Goal: Information Seeking & Learning: Learn about a topic

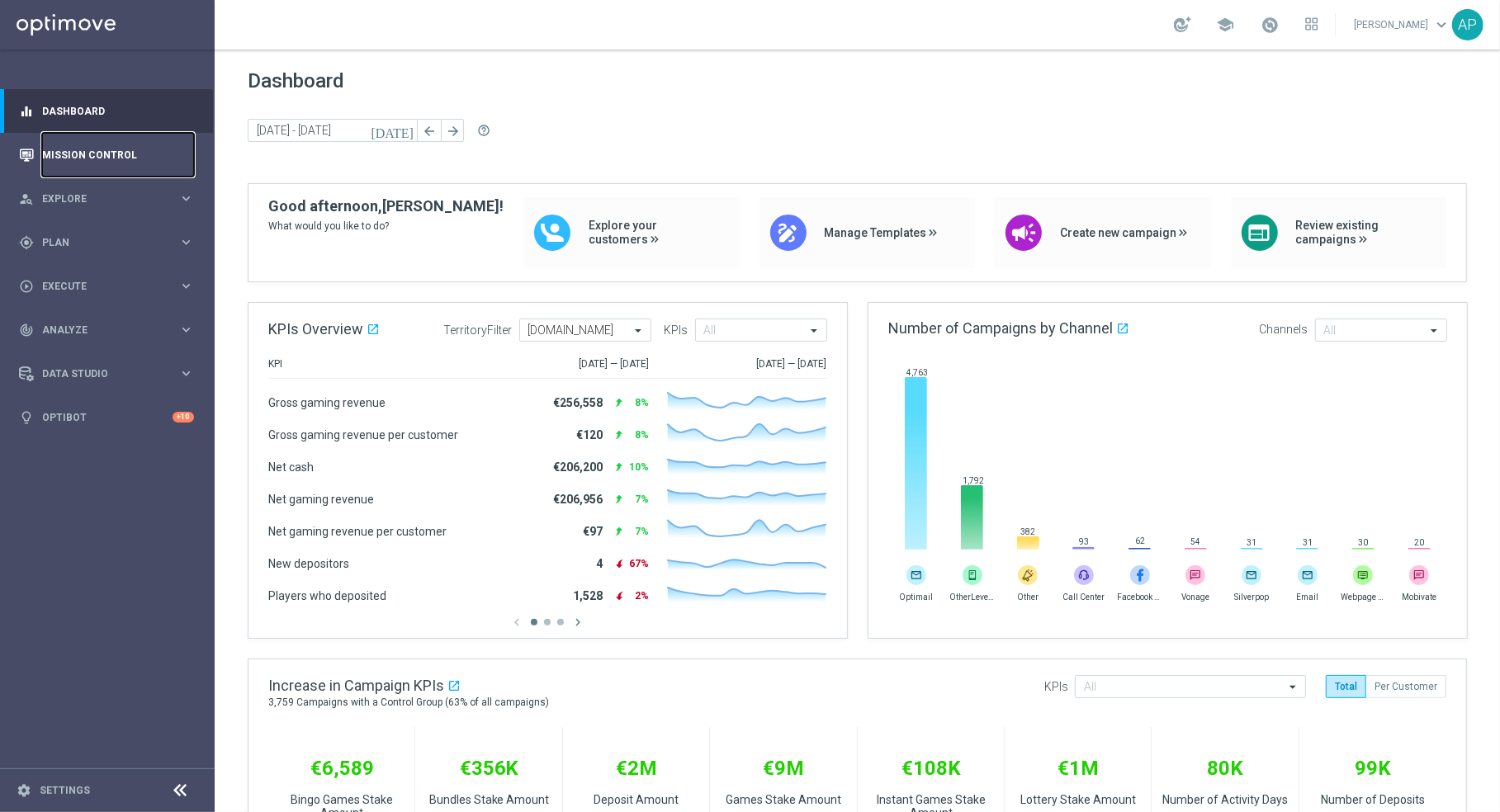
click at [141, 151] on link "Mission Control" at bounding box center [118, 154] width 152 height 43
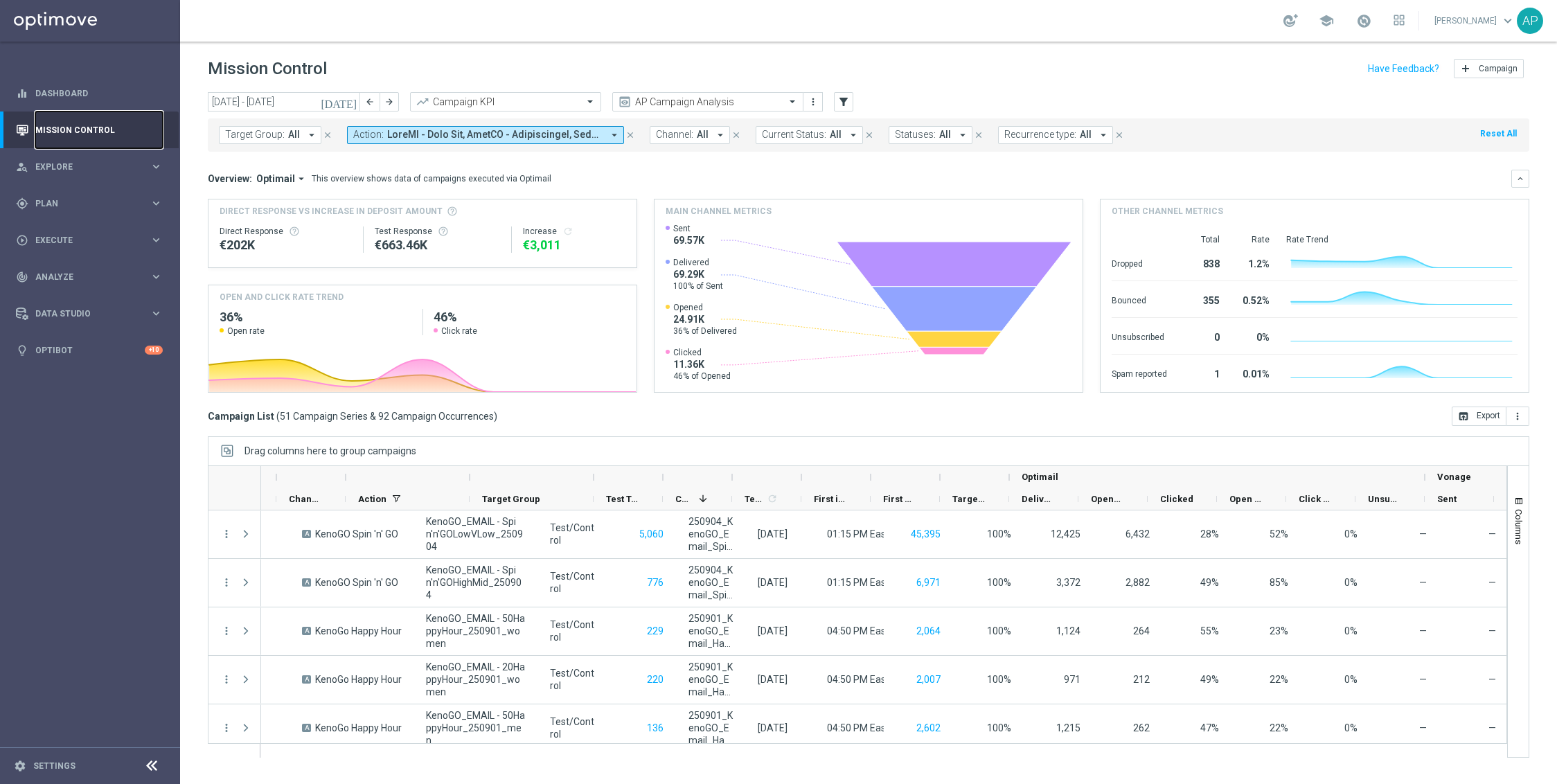
scroll to position [0, 313]
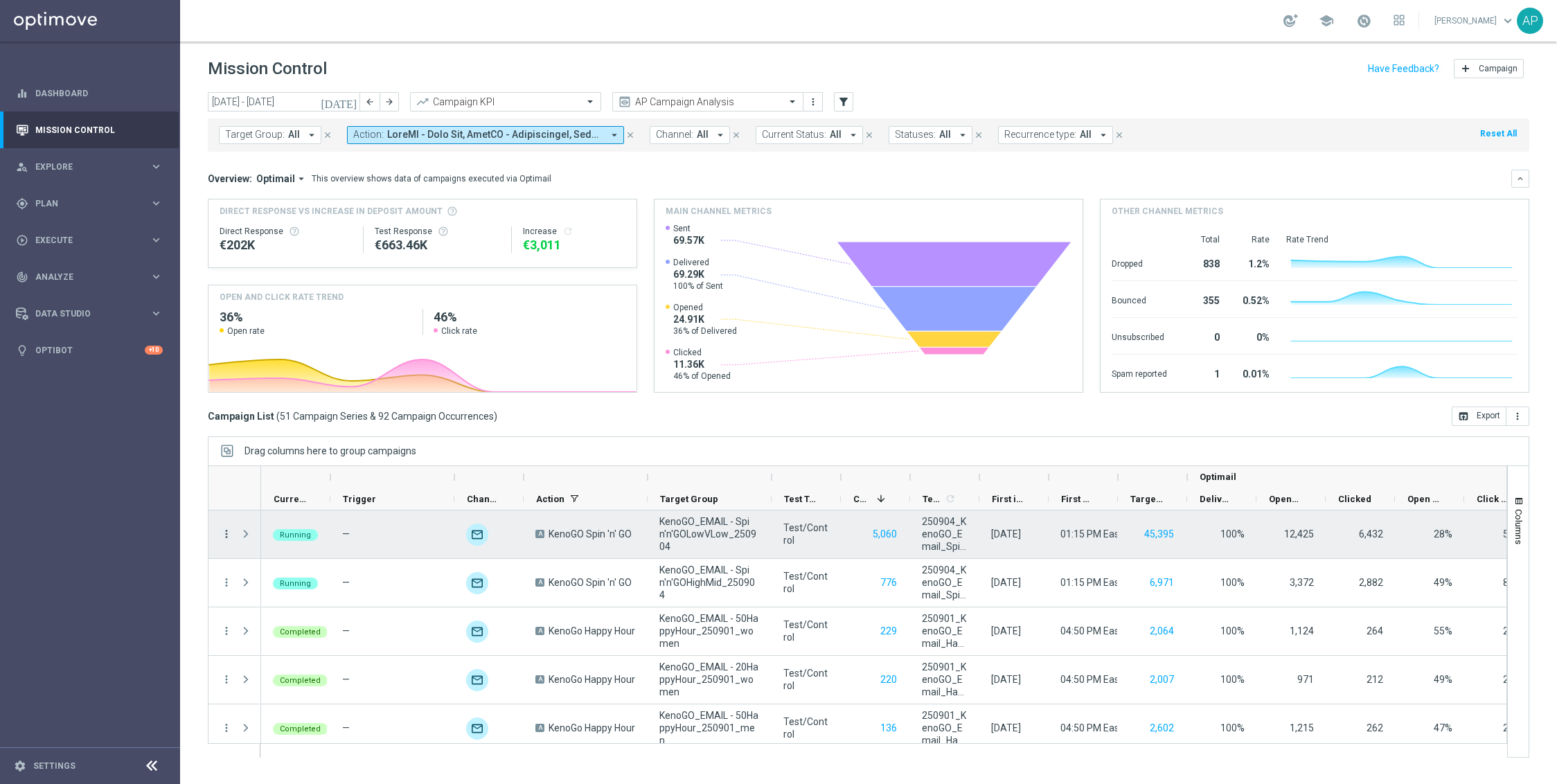
click at [230, 536] on icon "more_vert" at bounding box center [226, 533] width 12 height 12
click at [277, 617] on span "Go to Campaign Analysis" at bounding box center [303, 622] width 99 height 10
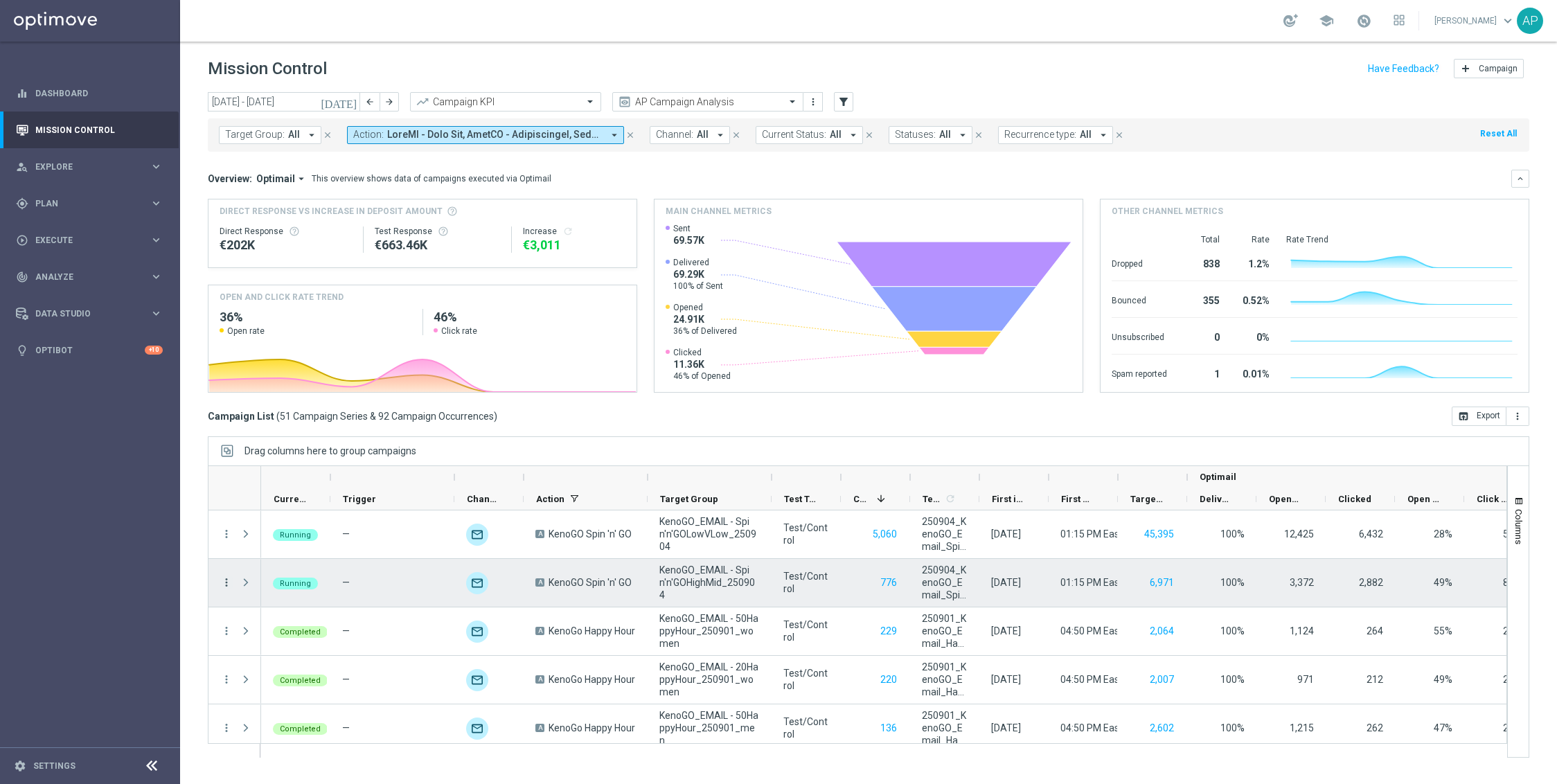
click at [228, 584] on icon "more_vert" at bounding box center [226, 582] width 12 height 12
click at [299, 674] on div "Go to Campaign Analysis" at bounding box center [318, 670] width 129 height 10
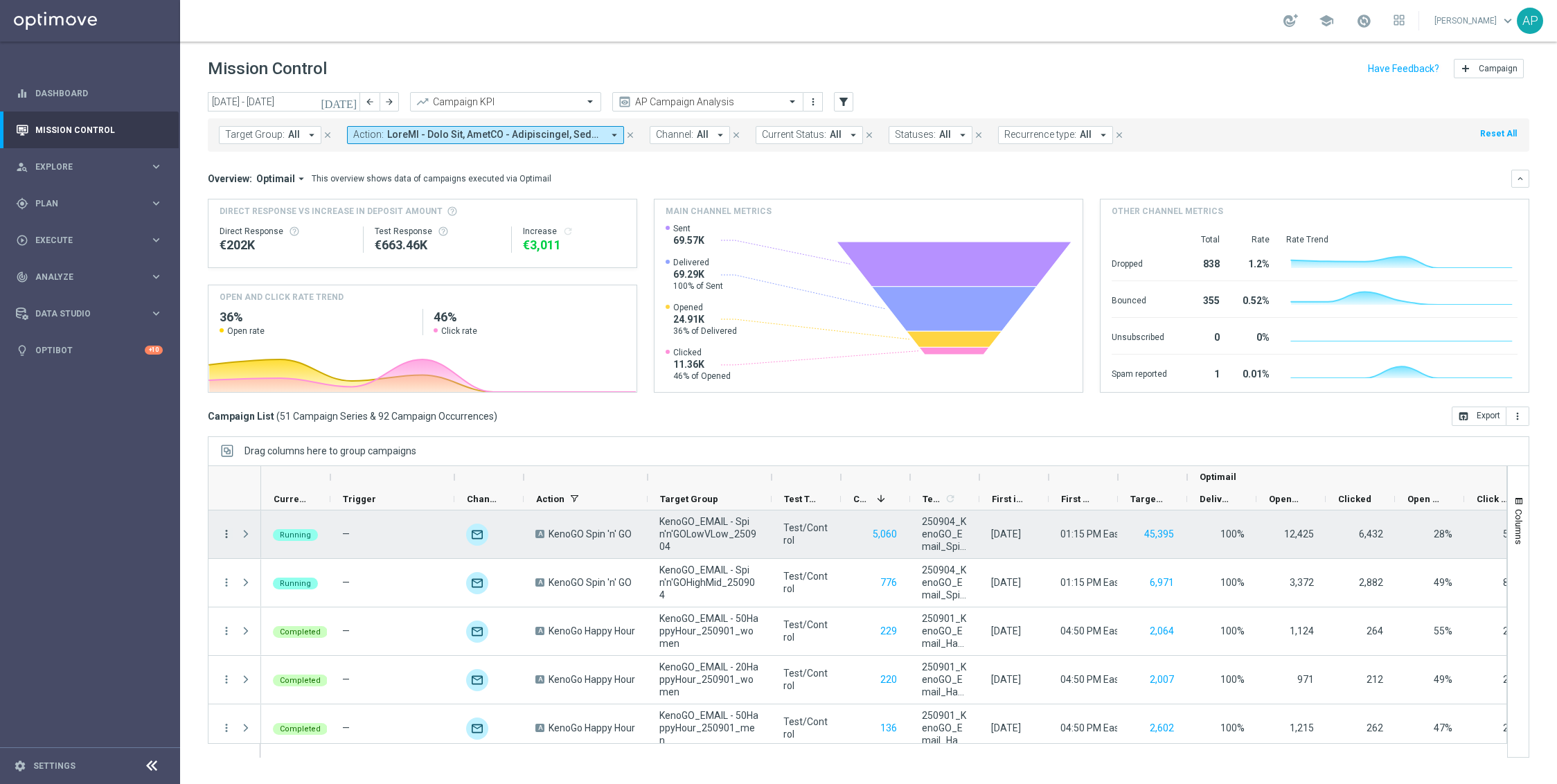
click at [222, 531] on icon "more_vert" at bounding box center [226, 533] width 12 height 12
click at [322, 621] on span "Go to Campaign Analysis" at bounding box center [303, 622] width 99 height 10
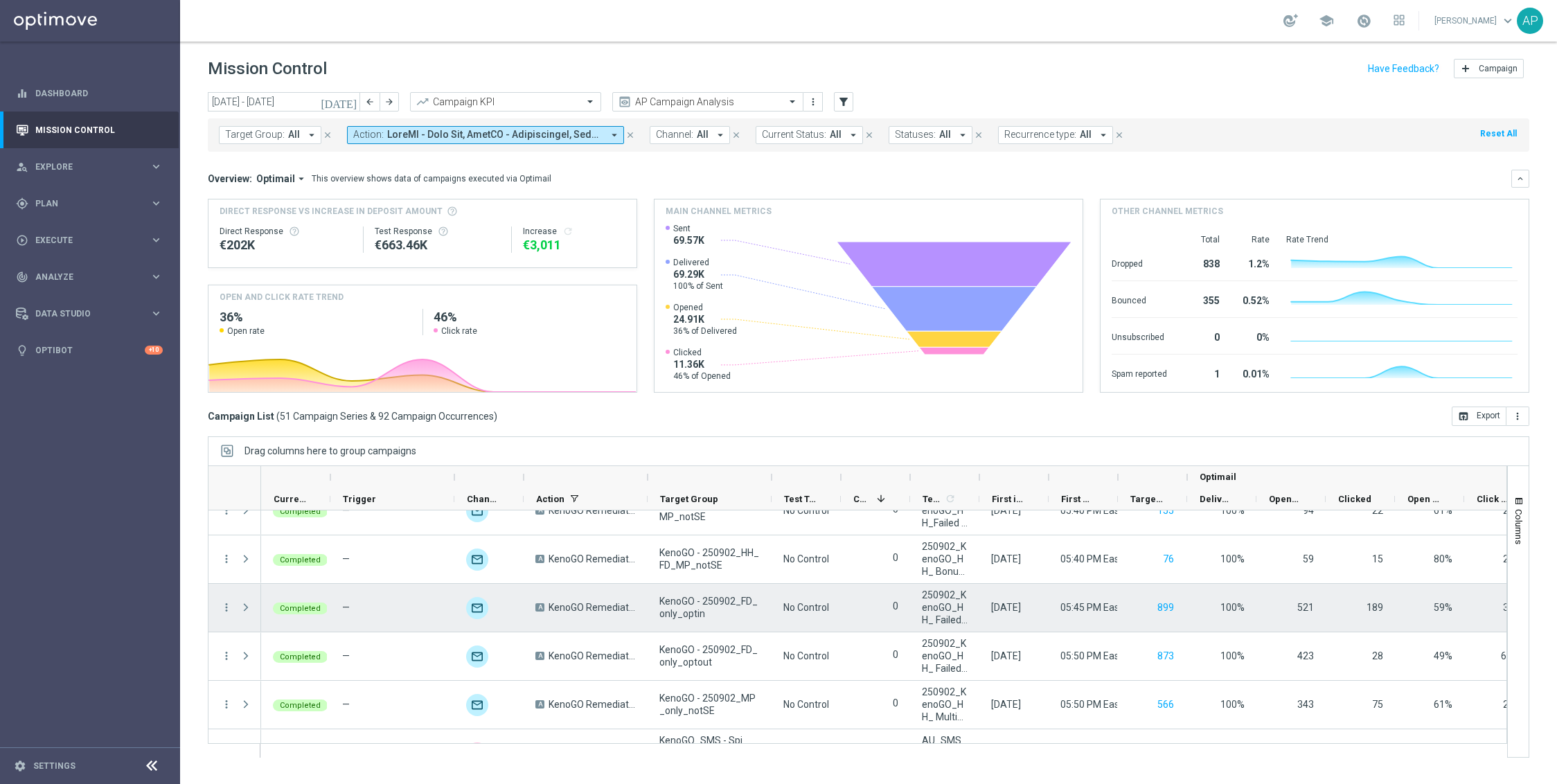
scroll to position [2241, 0]
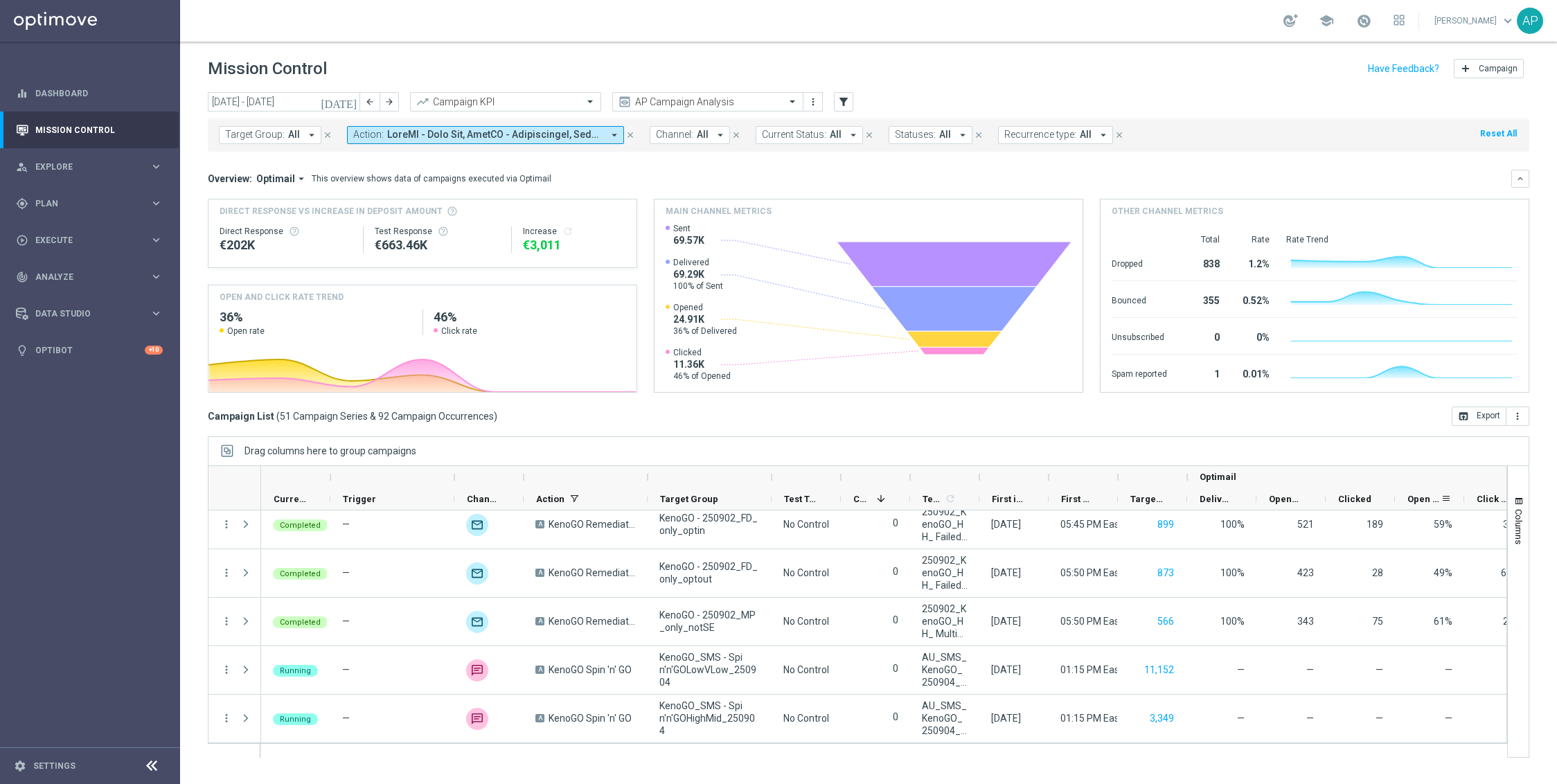
click at [1258, 498] on span "Open Rate" at bounding box center [1424, 499] width 33 height 11
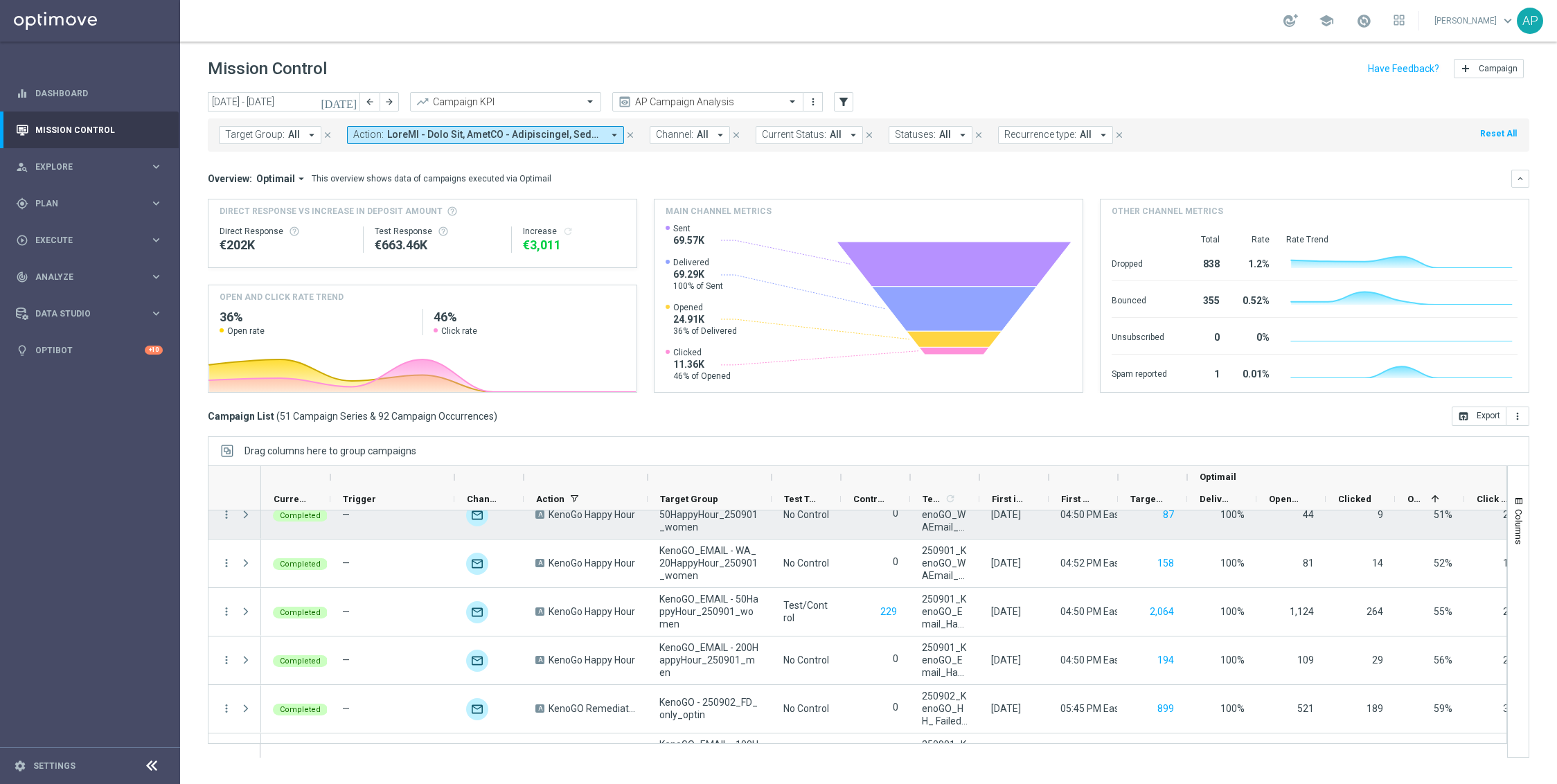
scroll to position [0, 0]
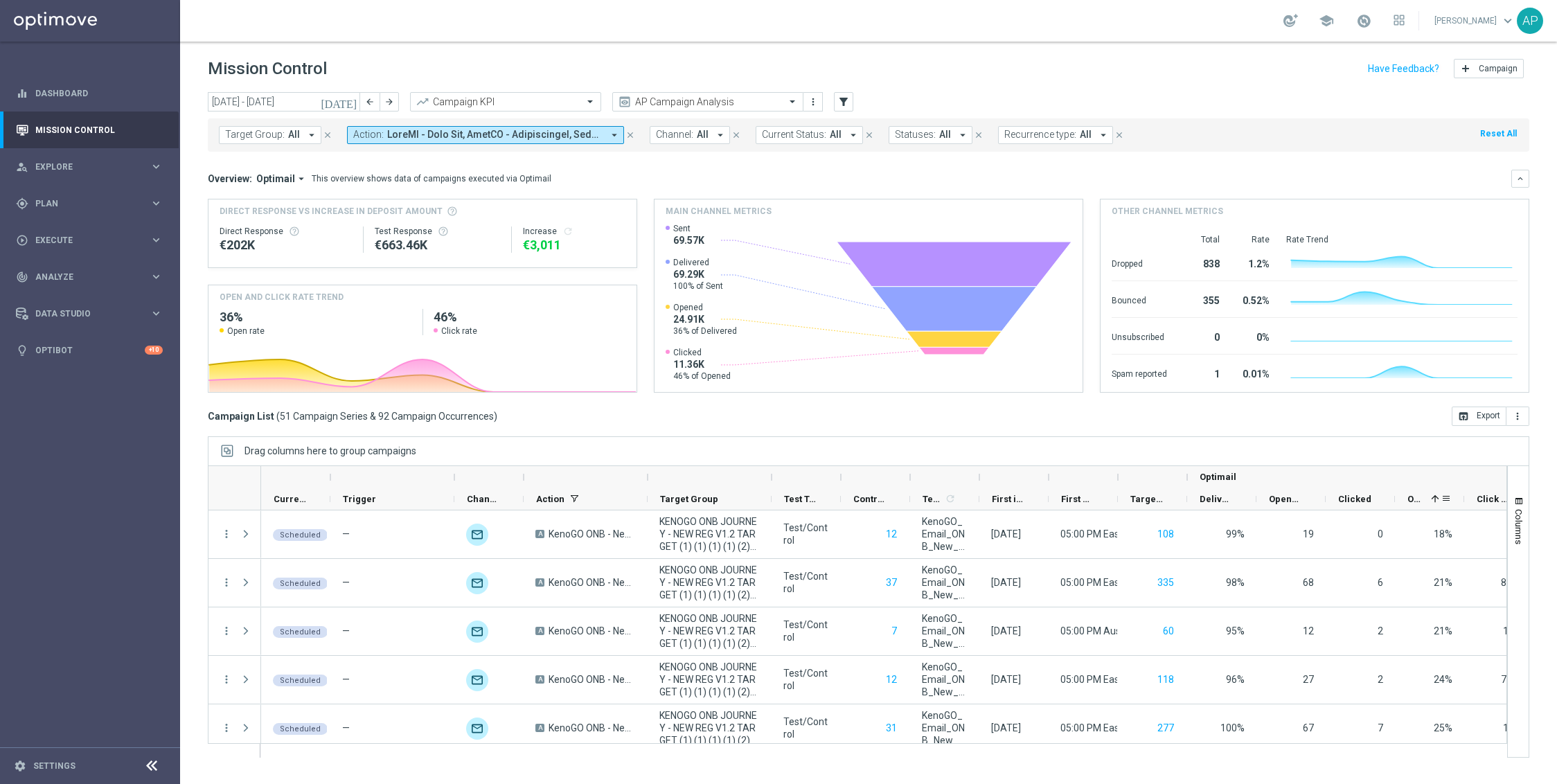
click at [1258, 495] on span "Open Rate" at bounding box center [1416, 499] width 18 height 11
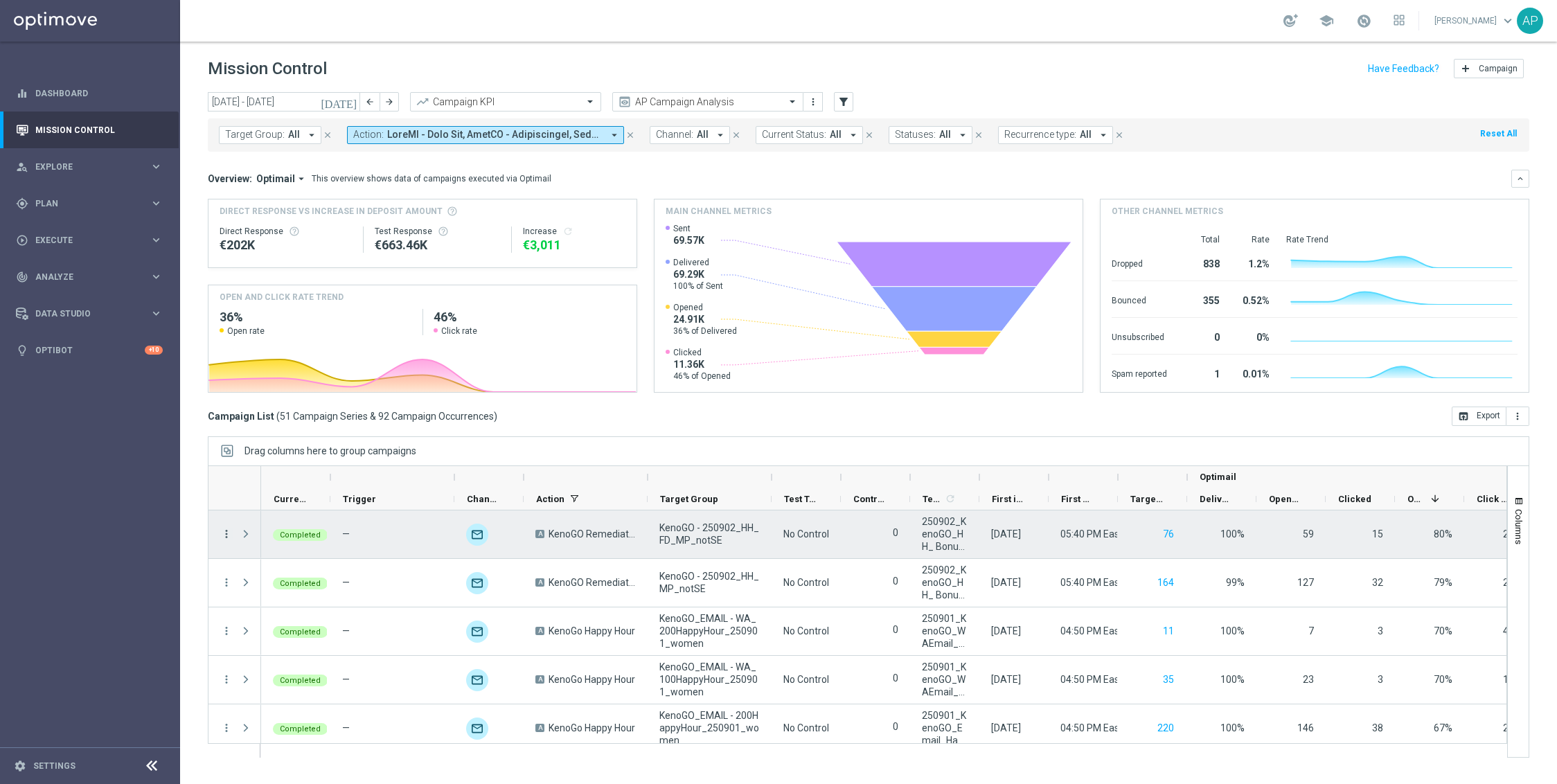
click at [229, 532] on icon "more_vert" at bounding box center [226, 533] width 12 height 12
click at [273, 618] on span "Go to Campaign Analysis" at bounding box center [303, 622] width 99 height 10
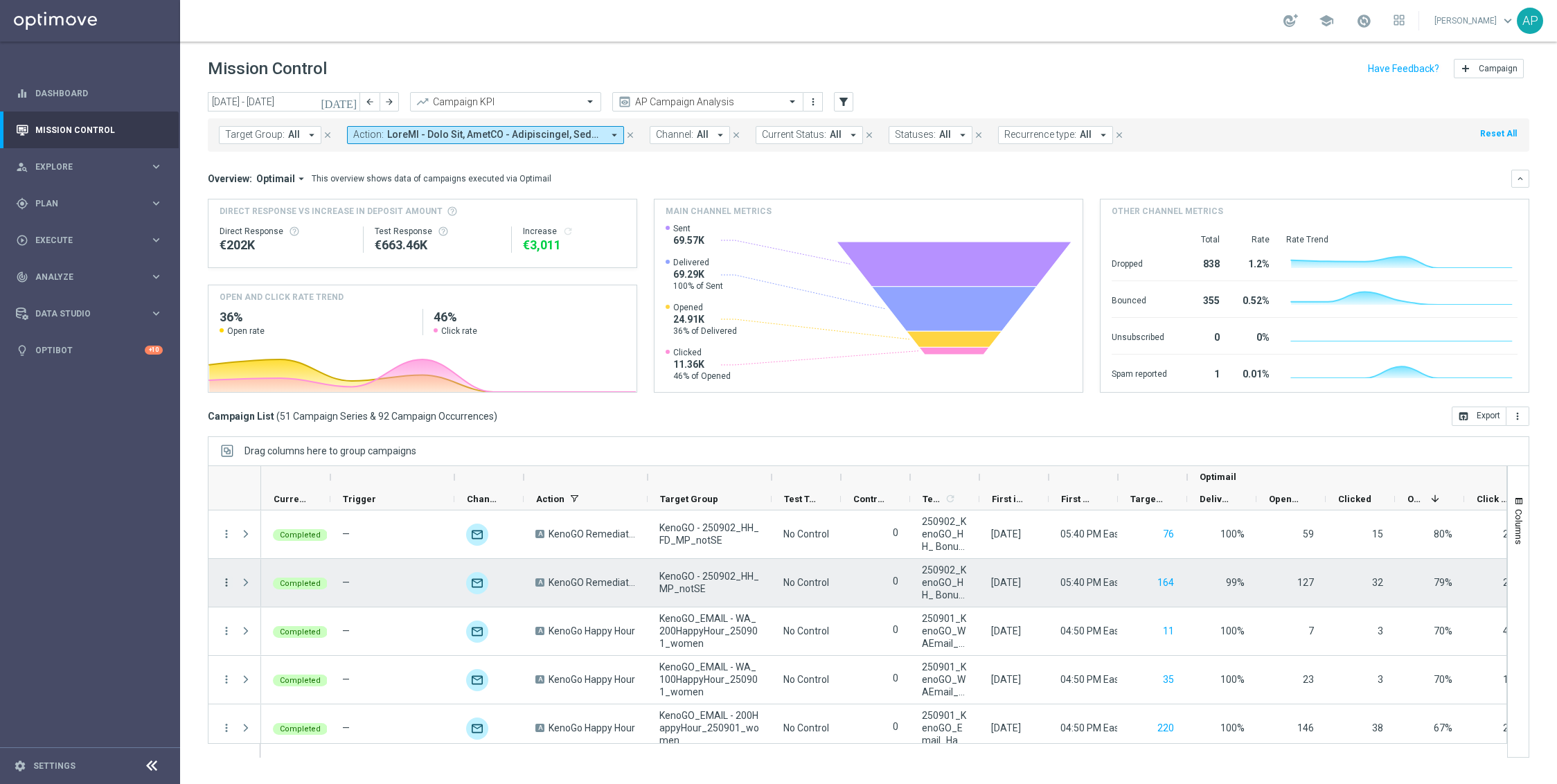
click at [228, 582] on icon "more_vert" at bounding box center [226, 582] width 12 height 12
click at [278, 662] on div "bar_chart Go to Campaign Analysis" at bounding box center [311, 670] width 156 height 19
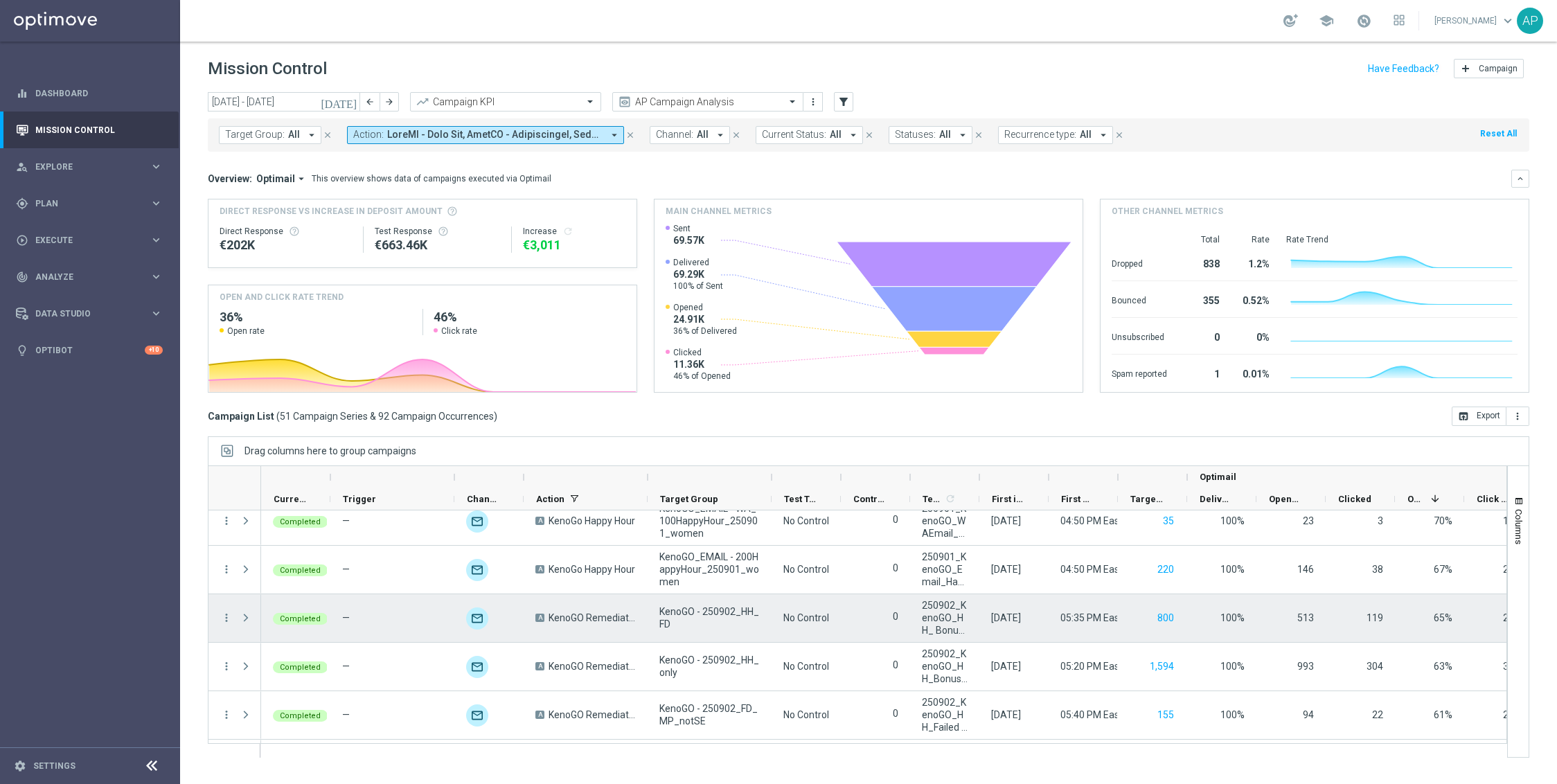
scroll to position [176, 0]
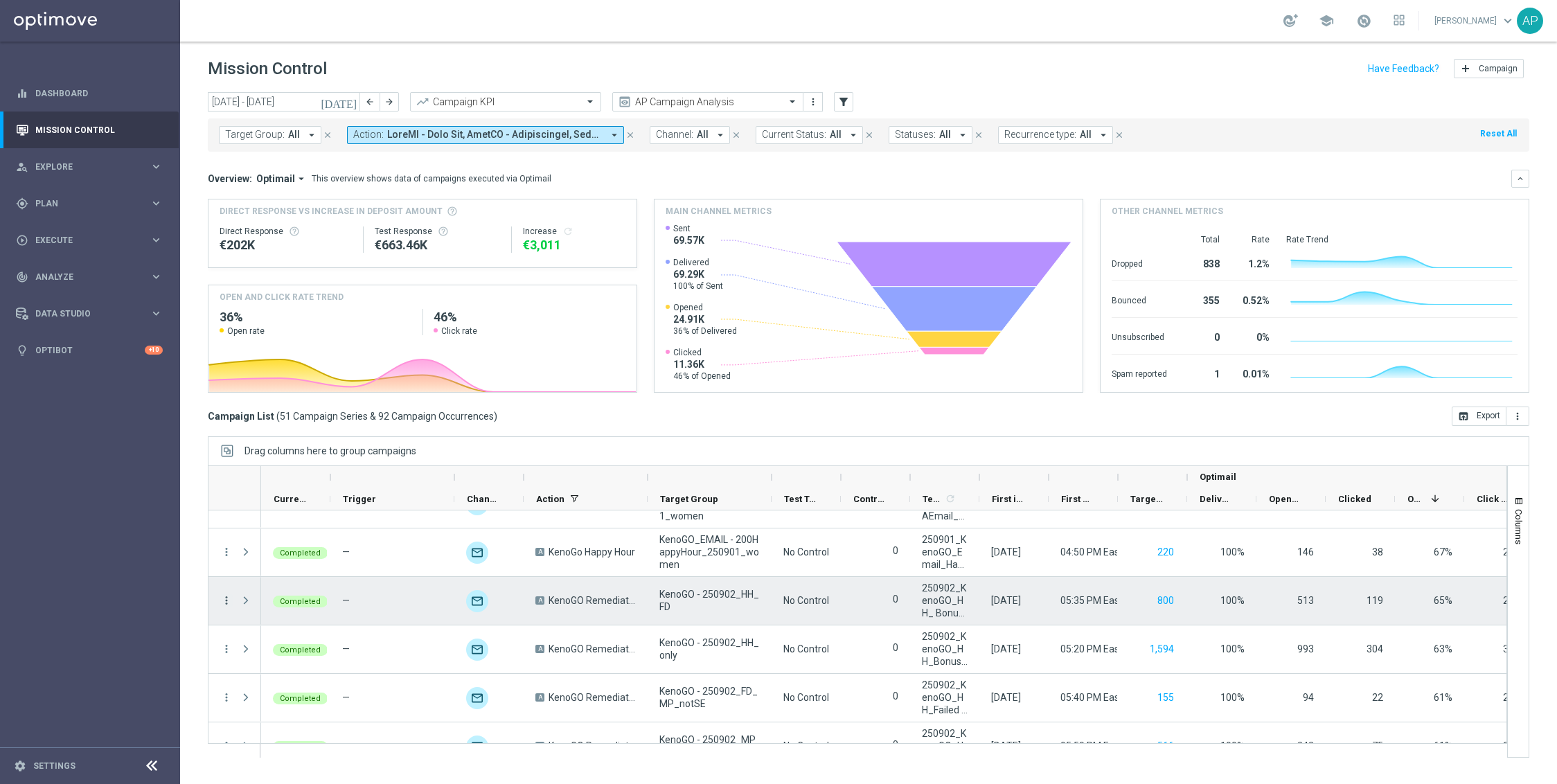
click at [228, 601] on icon "more_vert" at bounding box center [226, 600] width 12 height 12
click at [279, 681] on span "Go to Campaign Analysis" at bounding box center [303, 687] width 99 height 10
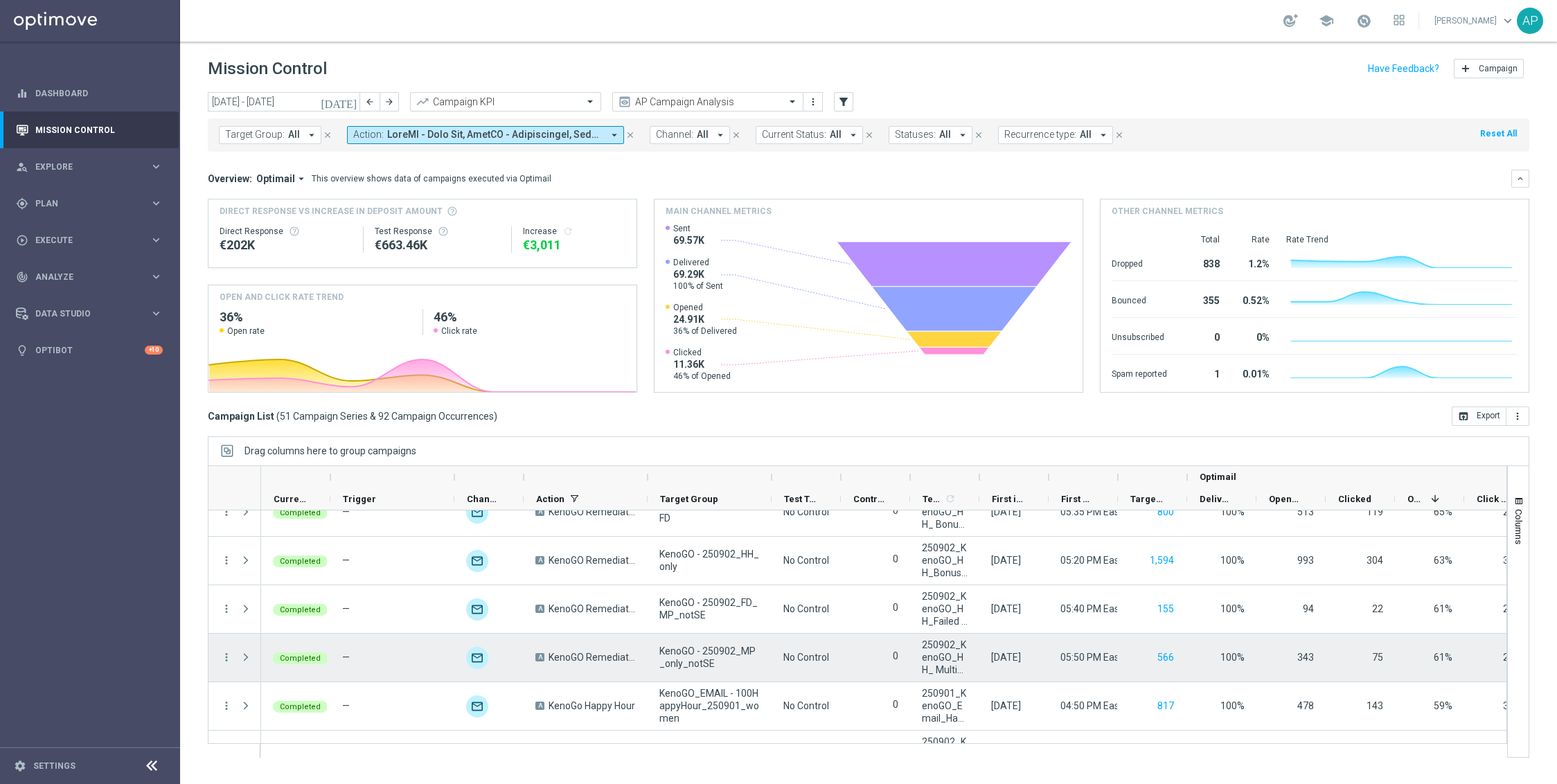
scroll to position [266, 0]
click at [226, 654] on icon "more_vert" at bounding box center [226, 655] width 12 height 12
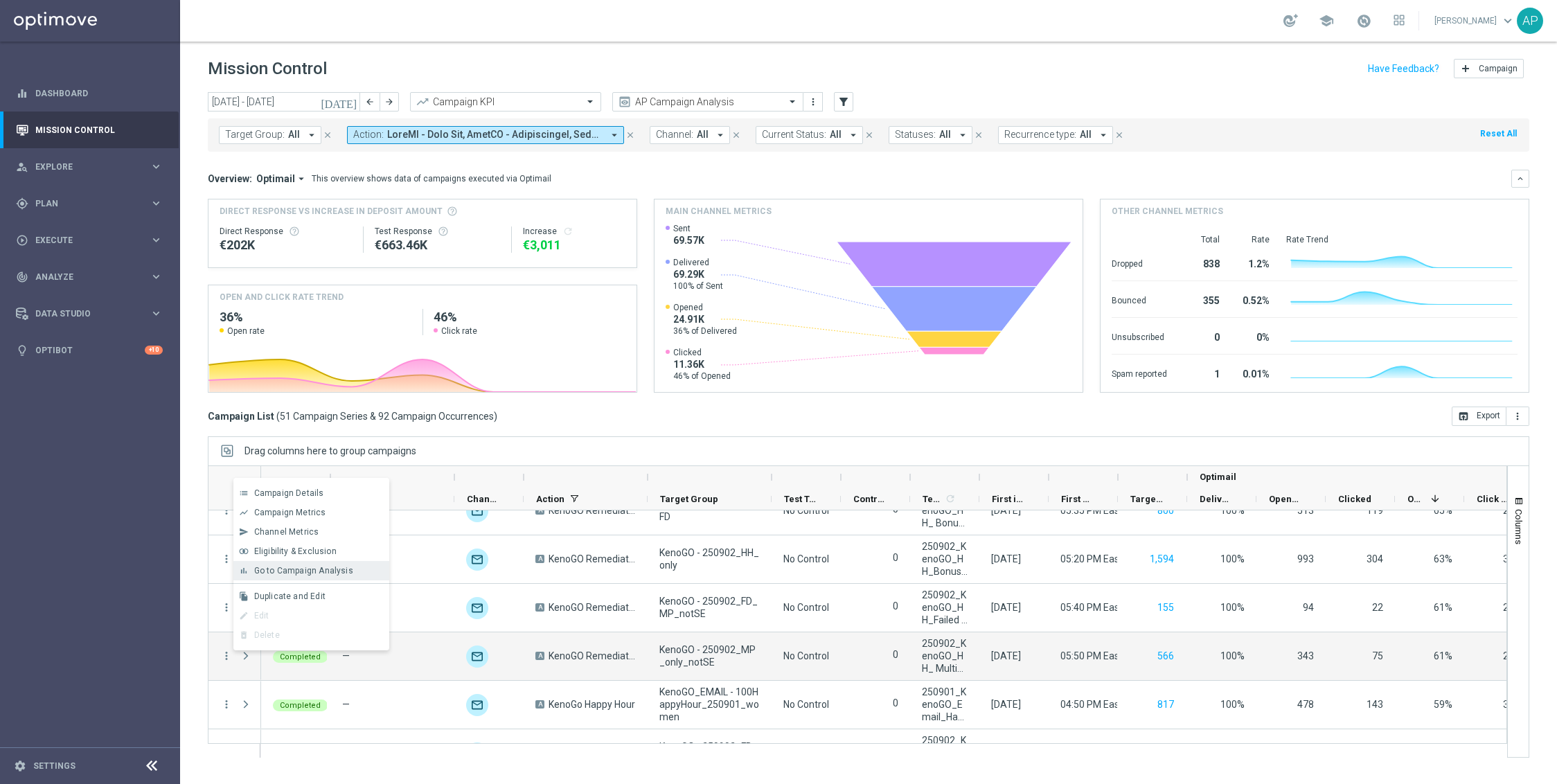
click at [297, 568] on span "Go to Campaign Analysis" at bounding box center [303, 571] width 99 height 10
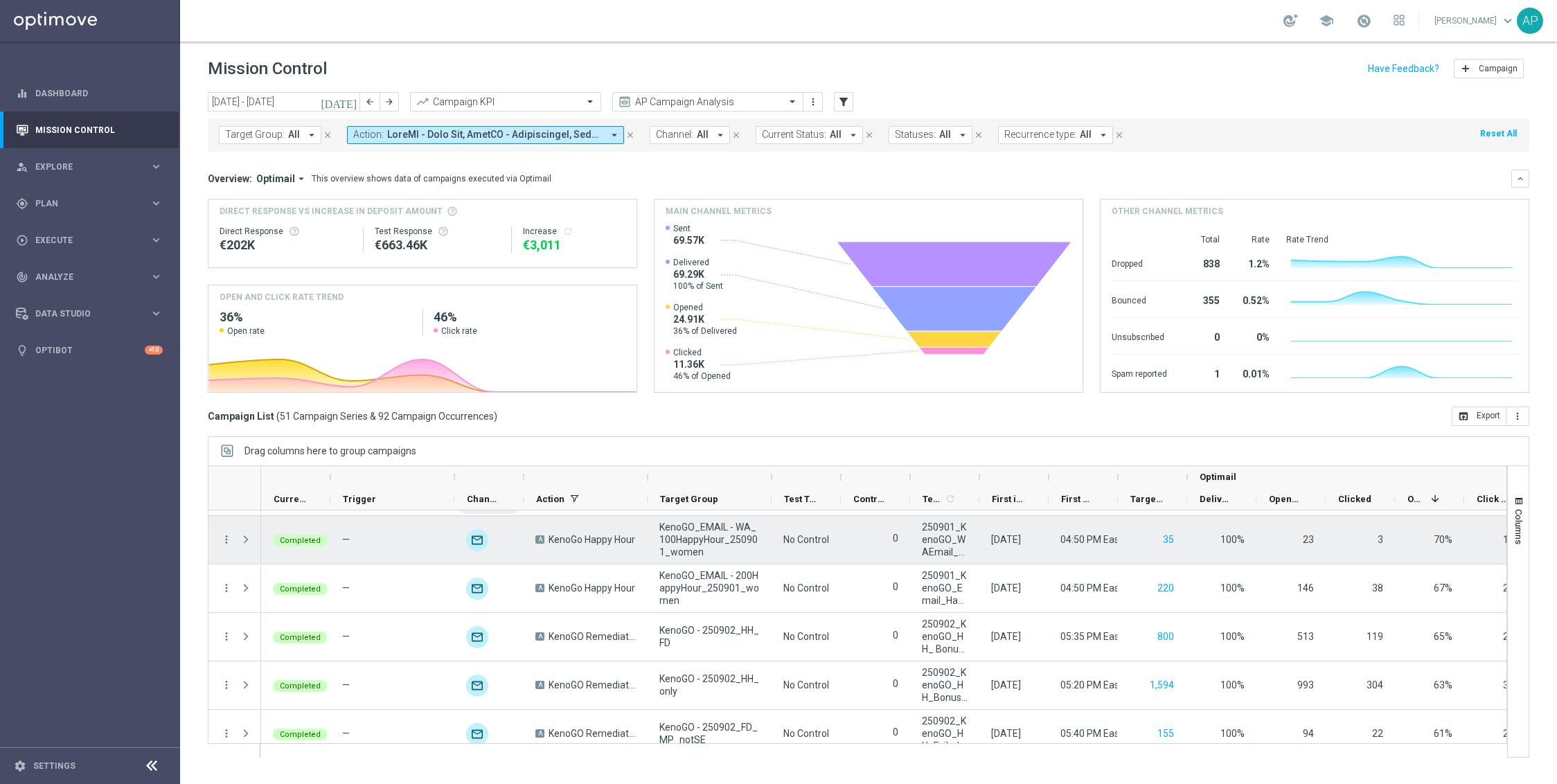
scroll to position [0, 0]
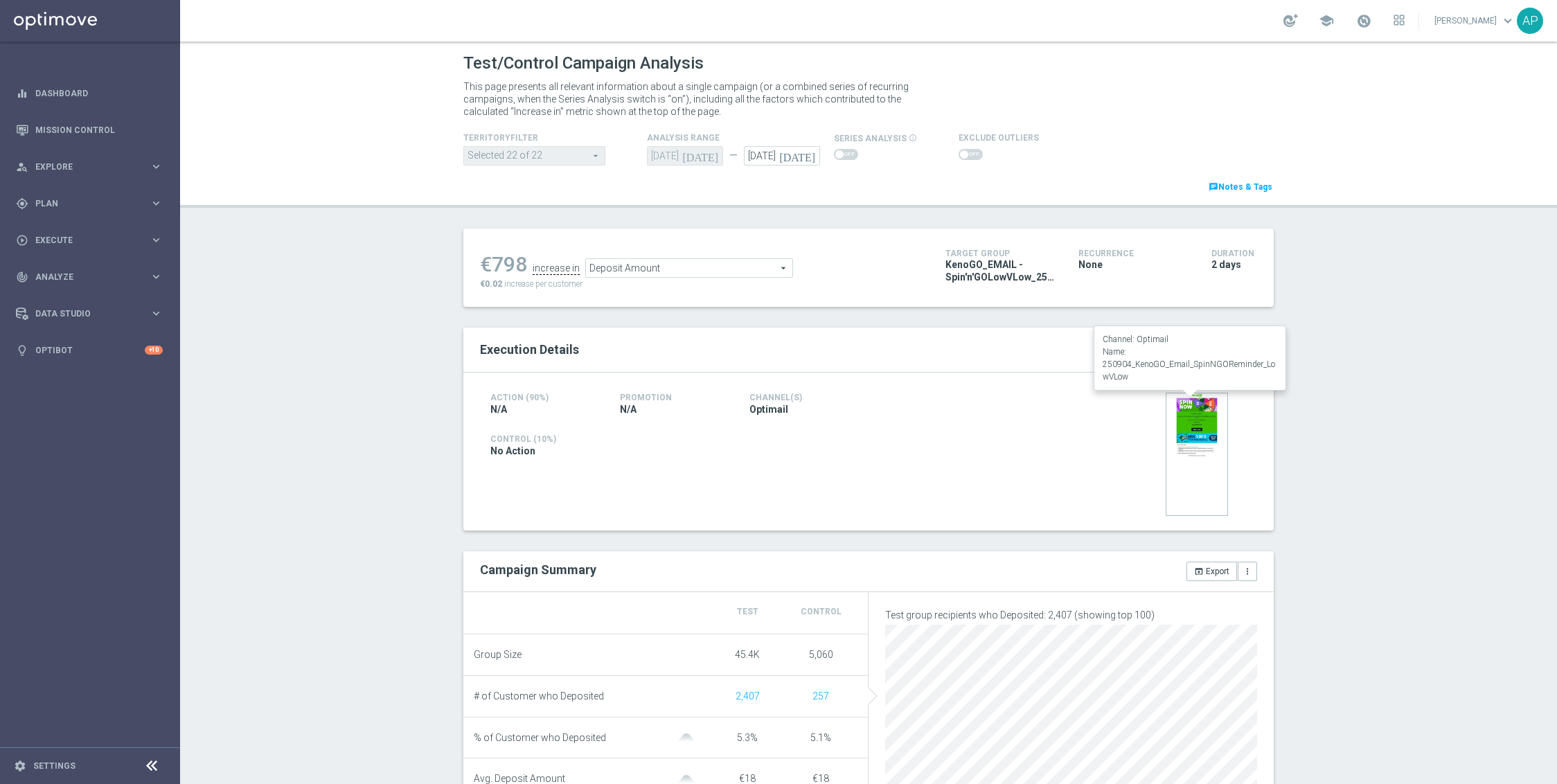
click at [1177, 443] on img at bounding box center [1196, 454] width 62 height 124
click at [777, 268] on span "Deposit Amount" at bounding box center [689, 268] width 206 height 18
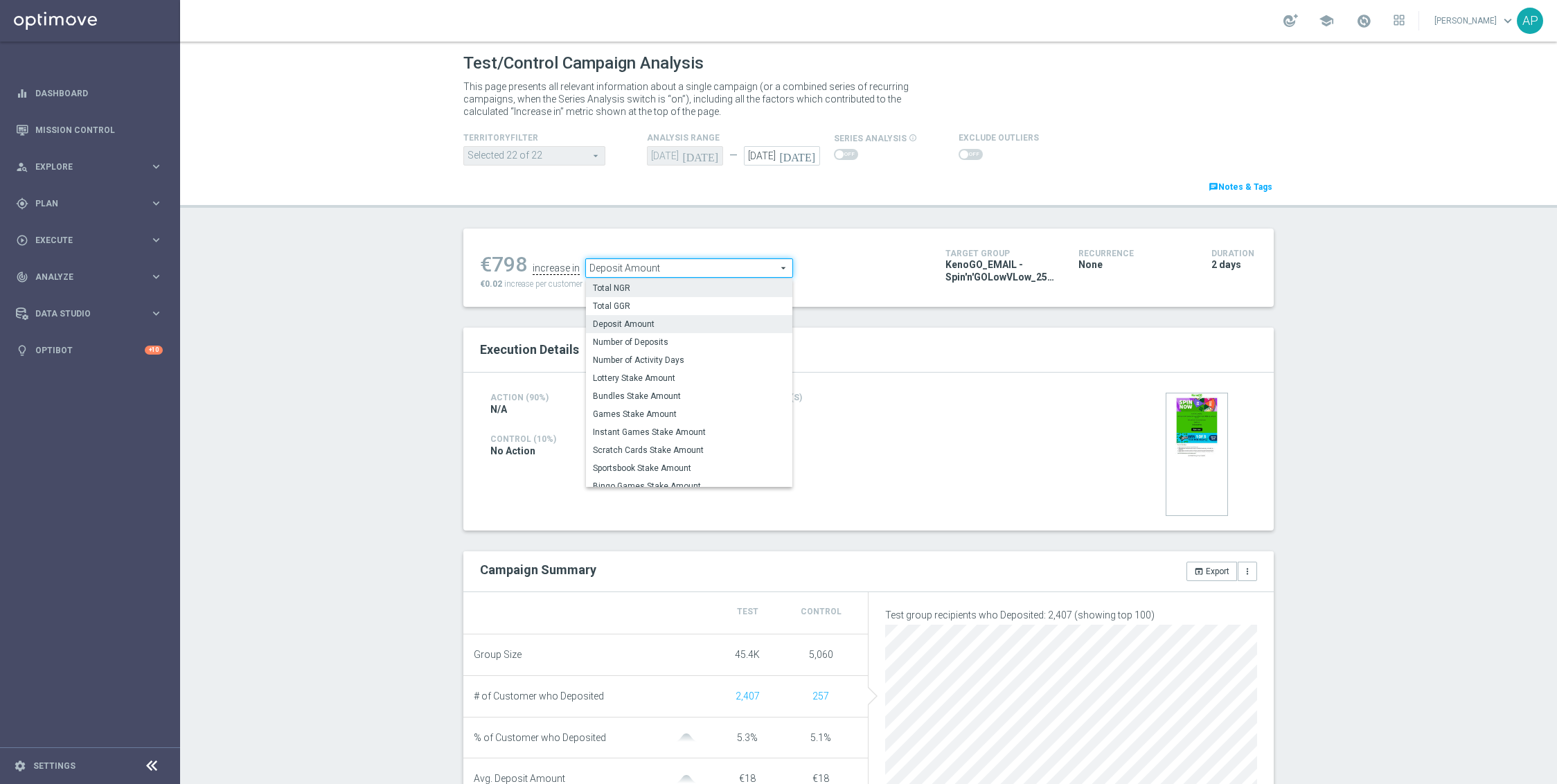
click at [728, 286] on span "Total NGR" at bounding box center [690, 289] width 192 height 11
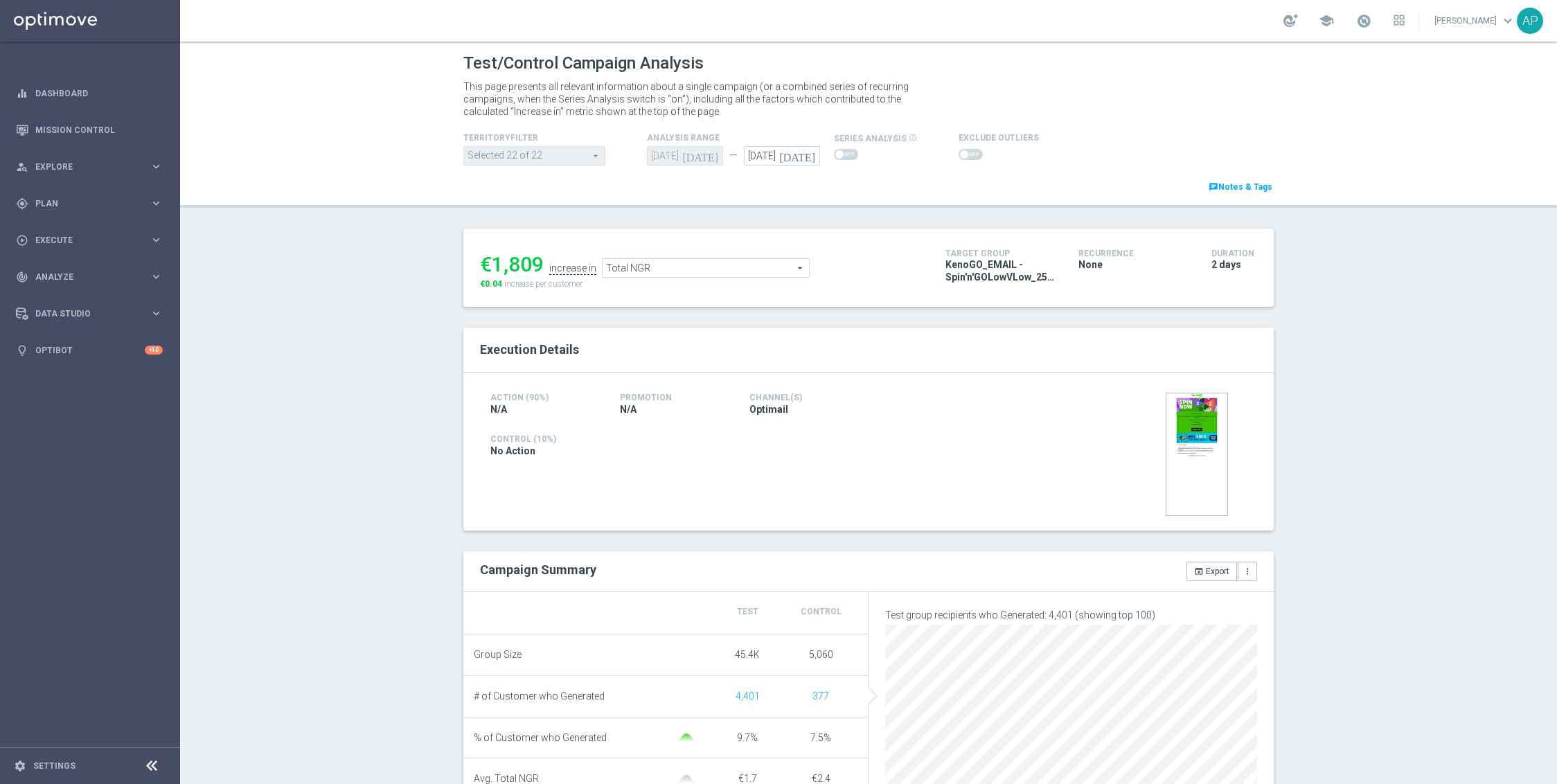
click at [697, 260] on span "Total NGR" at bounding box center [706, 268] width 206 height 18
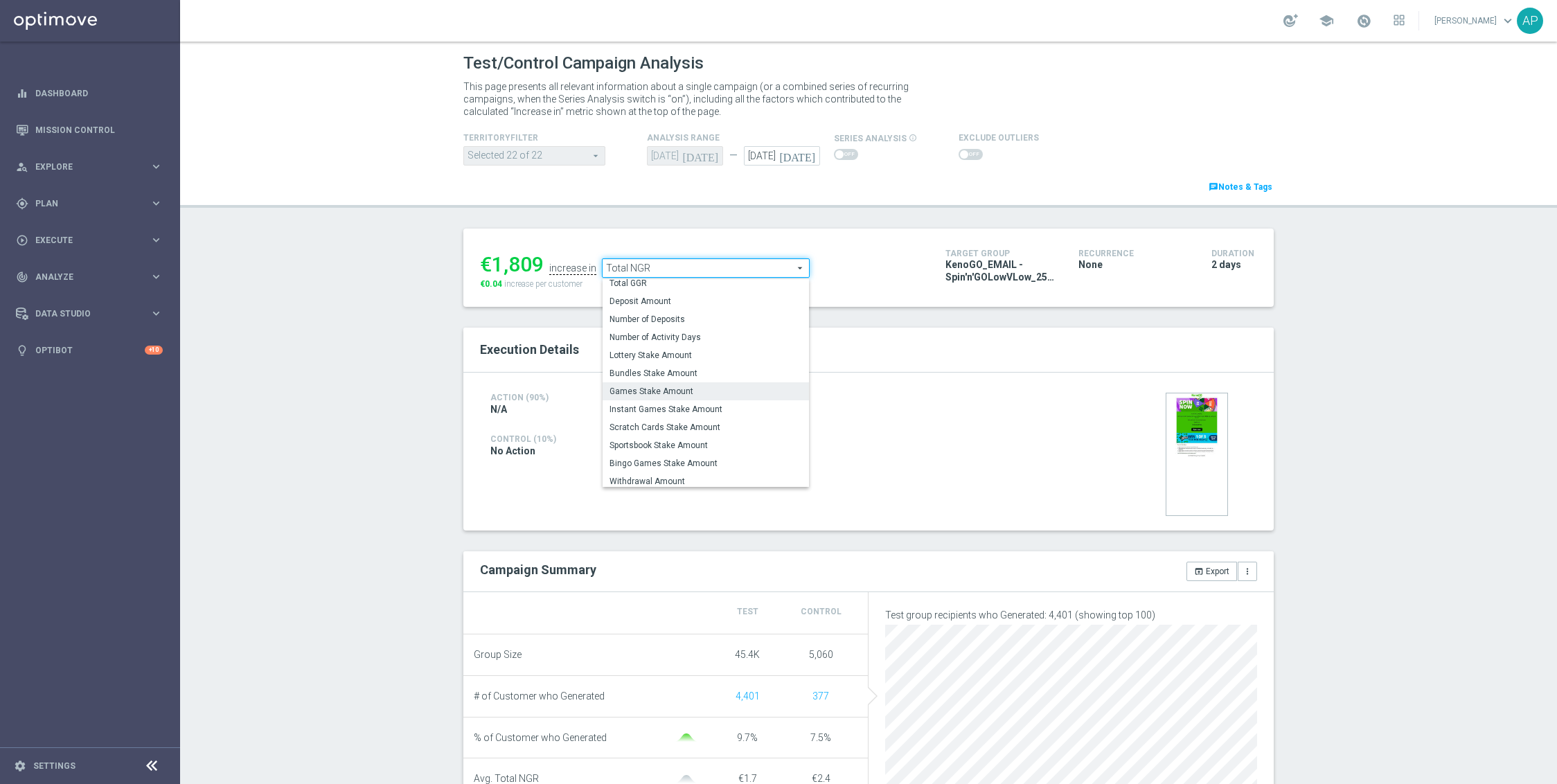
scroll to position [26, 0]
click at [687, 334] on span "Number of Activity Days" at bounding box center [706, 334] width 192 height 11
type input "Number of Activity Days"
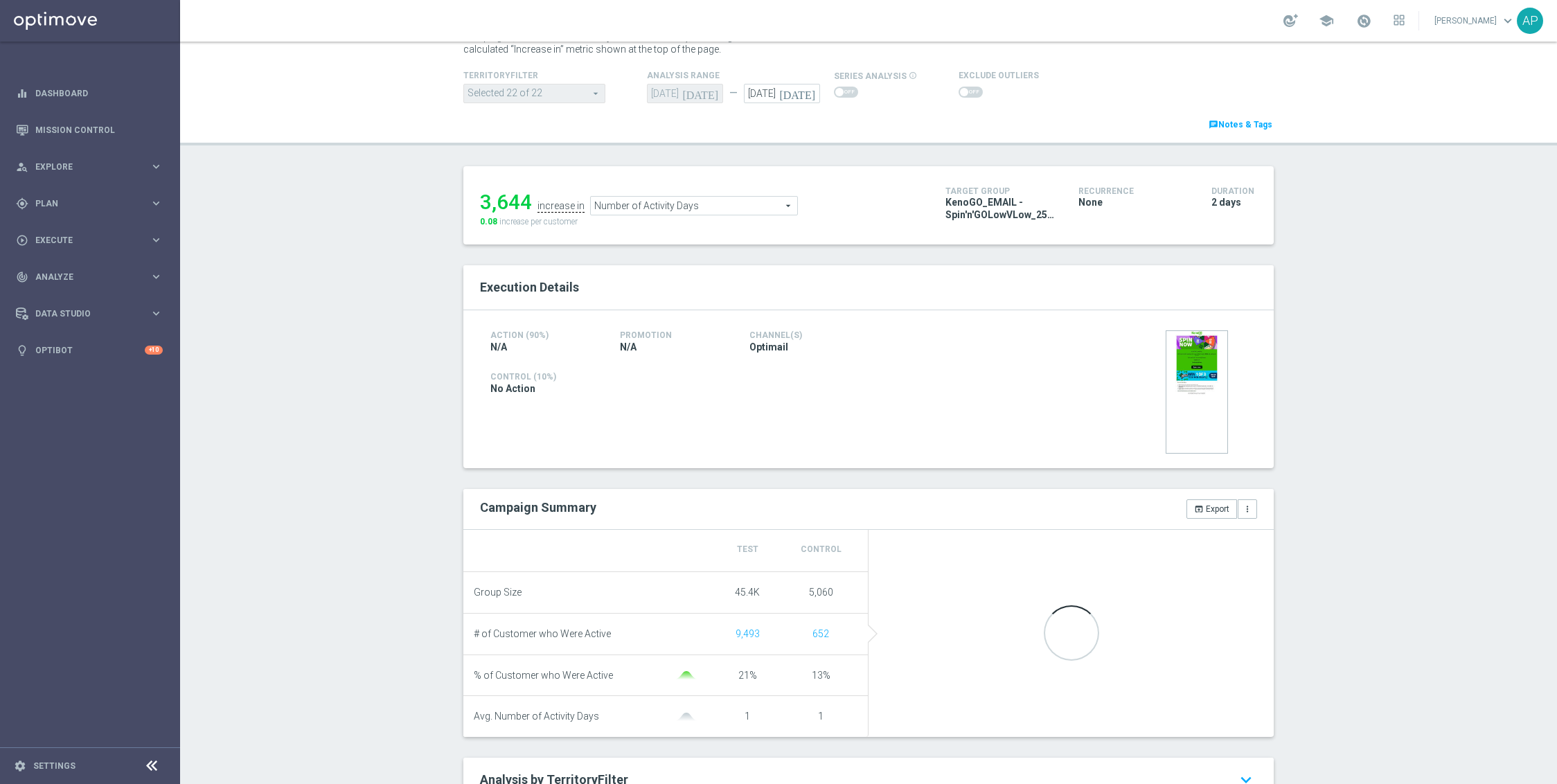
scroll to position [98, 0]
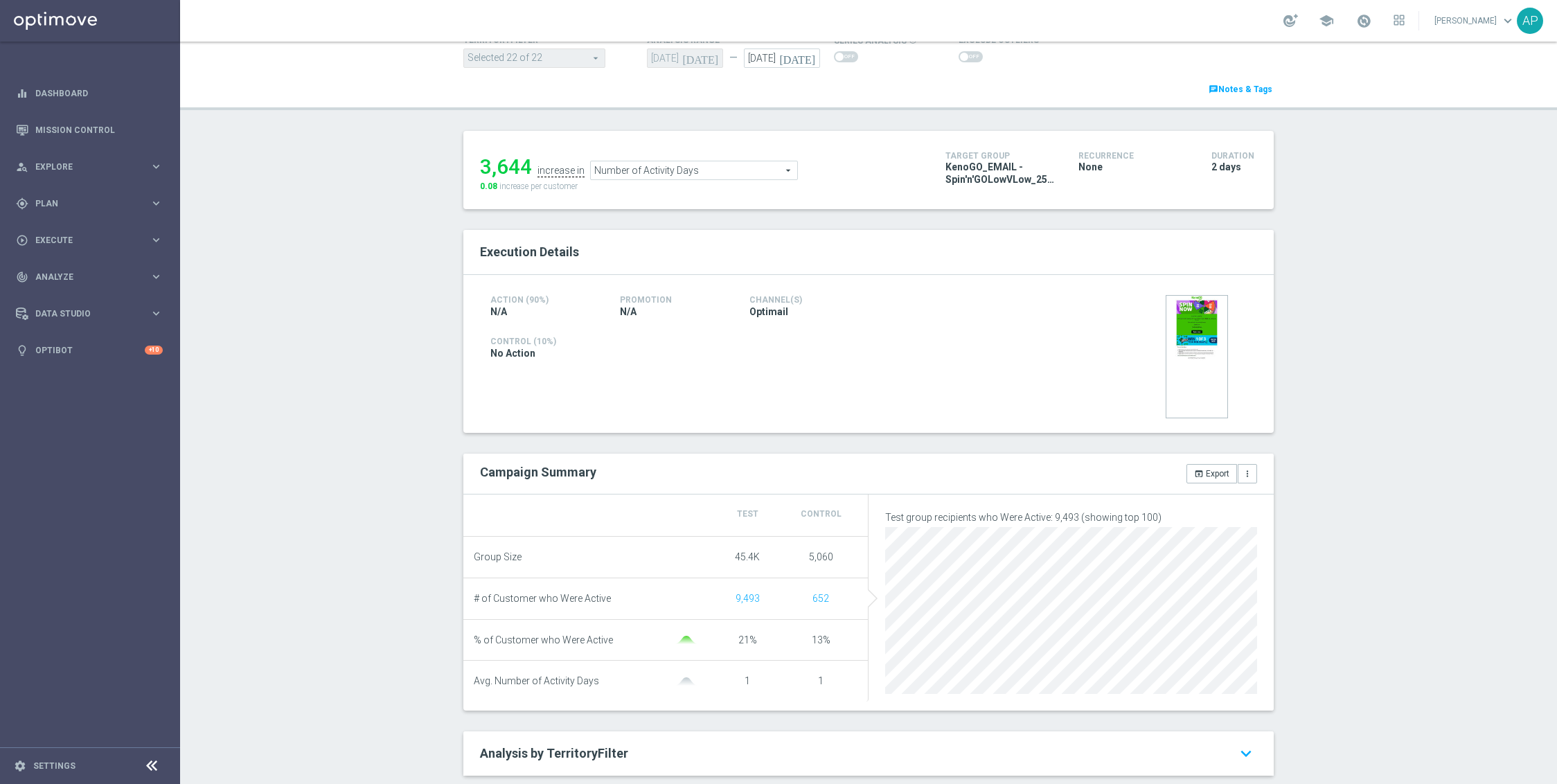
click at [653, 167] on span "Number of Activity Days" at bounding box center [694, 171] width 206 height 18
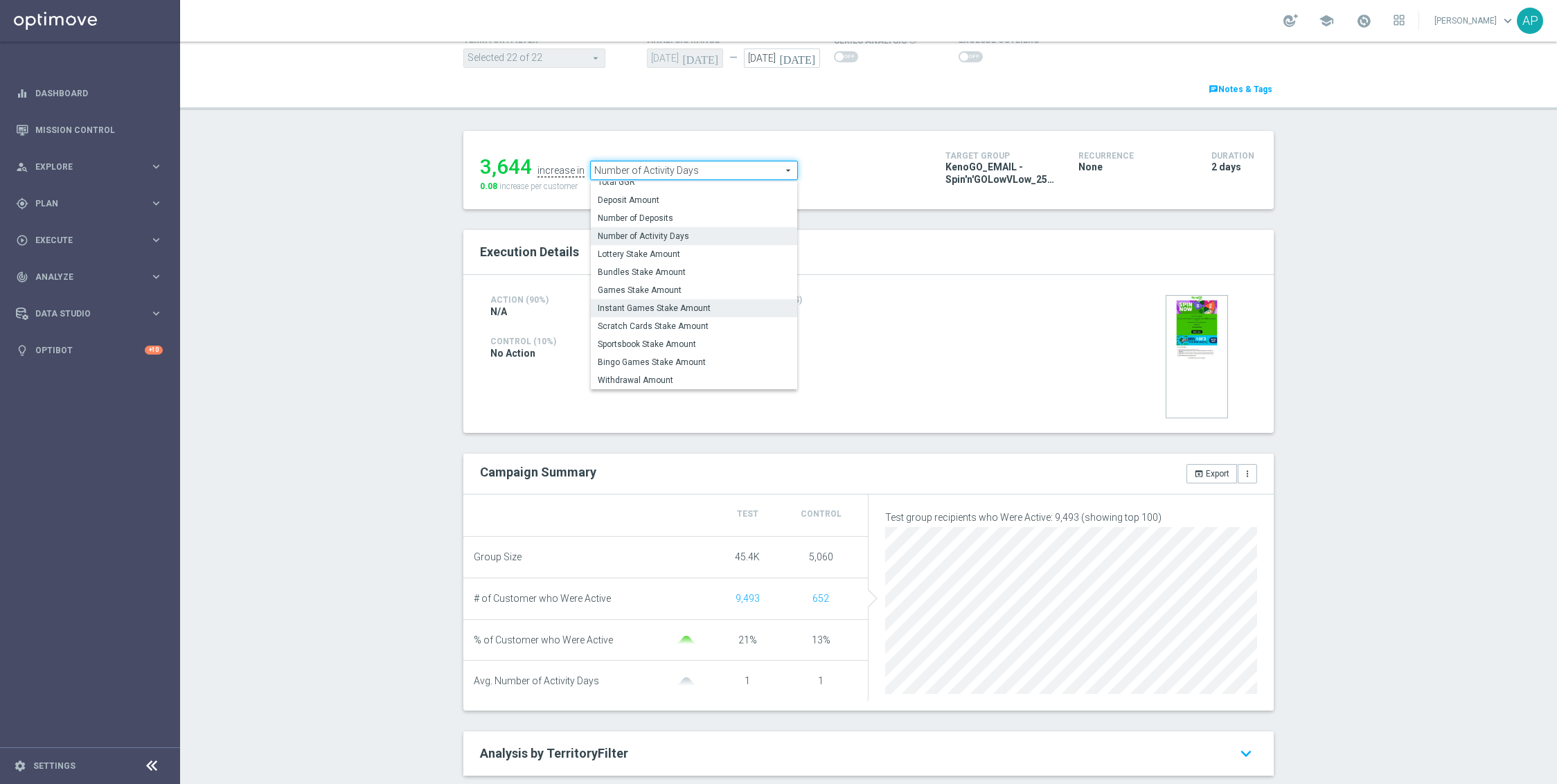
scroll to position [20, 0]
click at [926, 243] on div "Execution Details" at bounding box center [868, 251] width 798 height 23
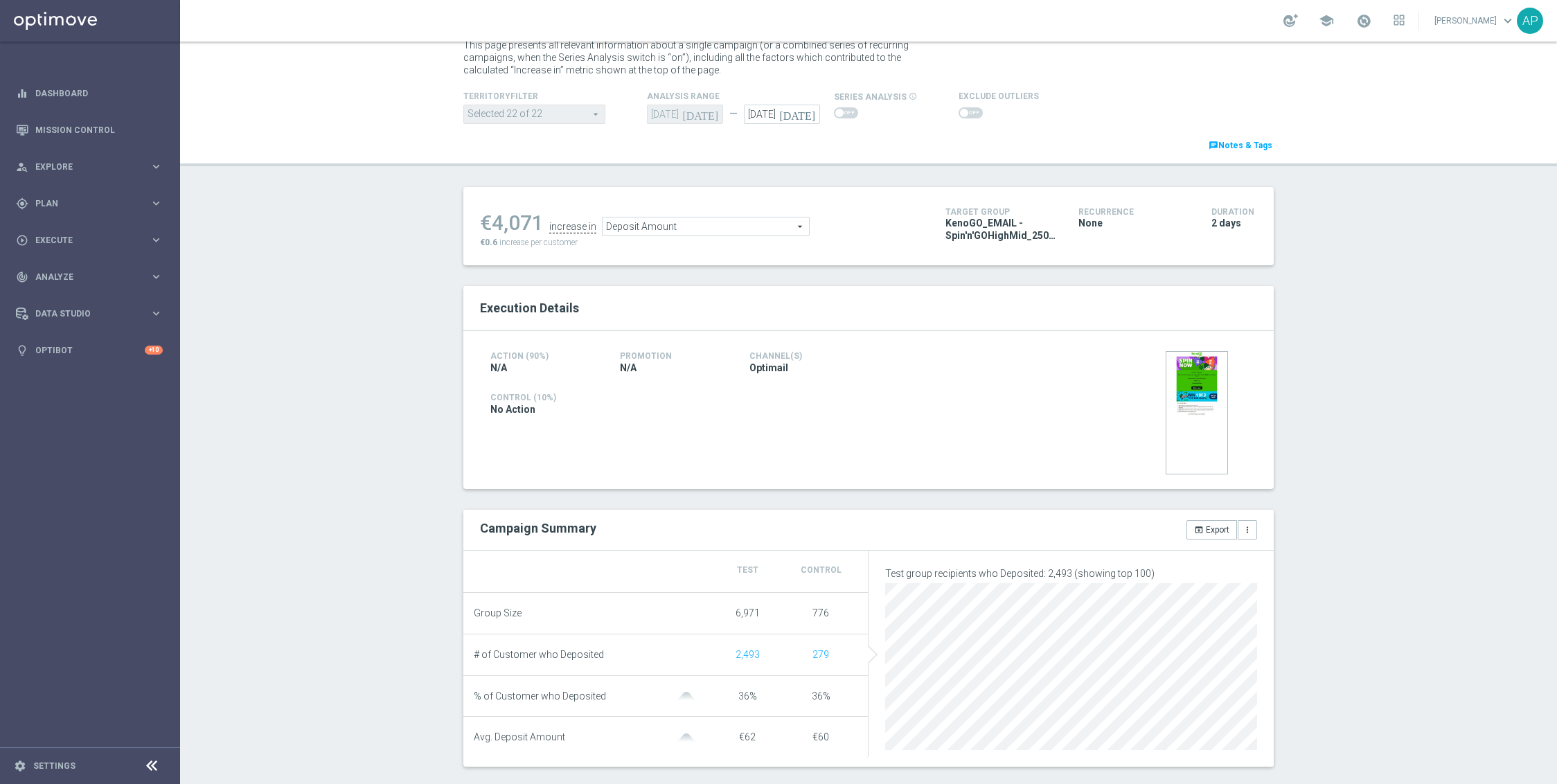
scroll to position [79, 0]
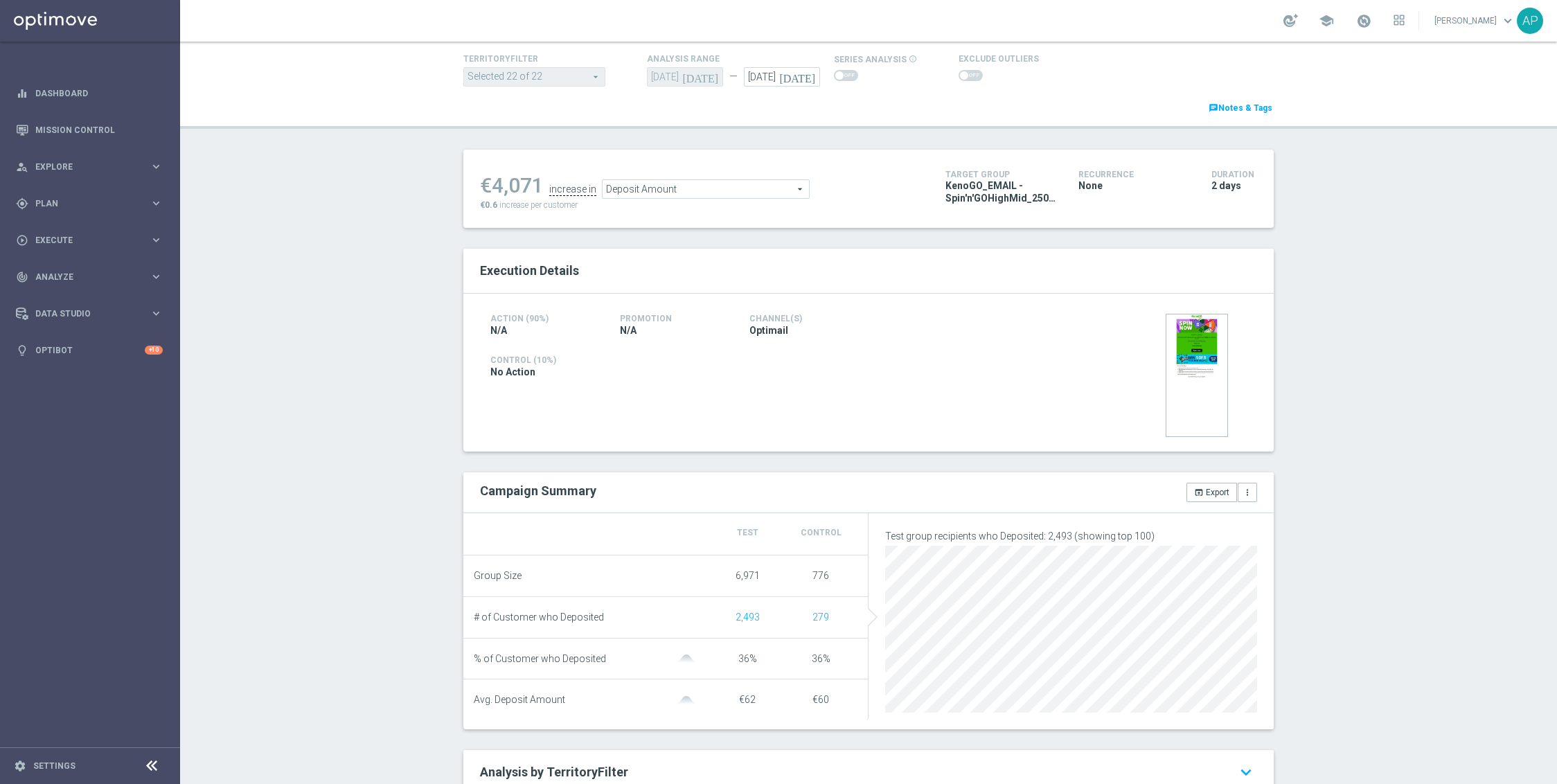
click at [682, 191] on span "Deposit Amount" at bounding box center [706, 189] width 206 height 18
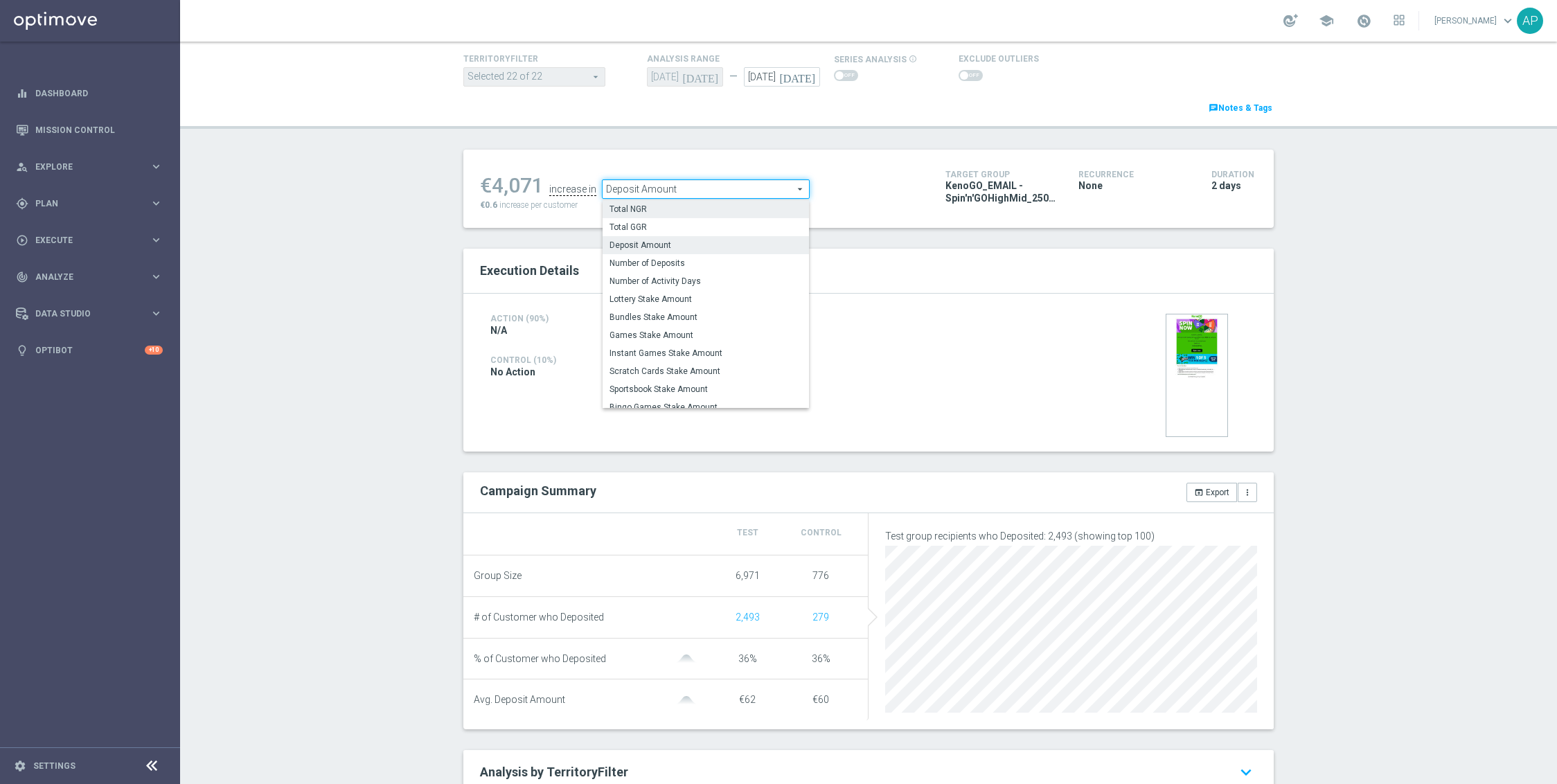
click at [678, 210] on span "Total NGR" at bounding box center [706, 209] width 192 height 11
type input "Total NGR"
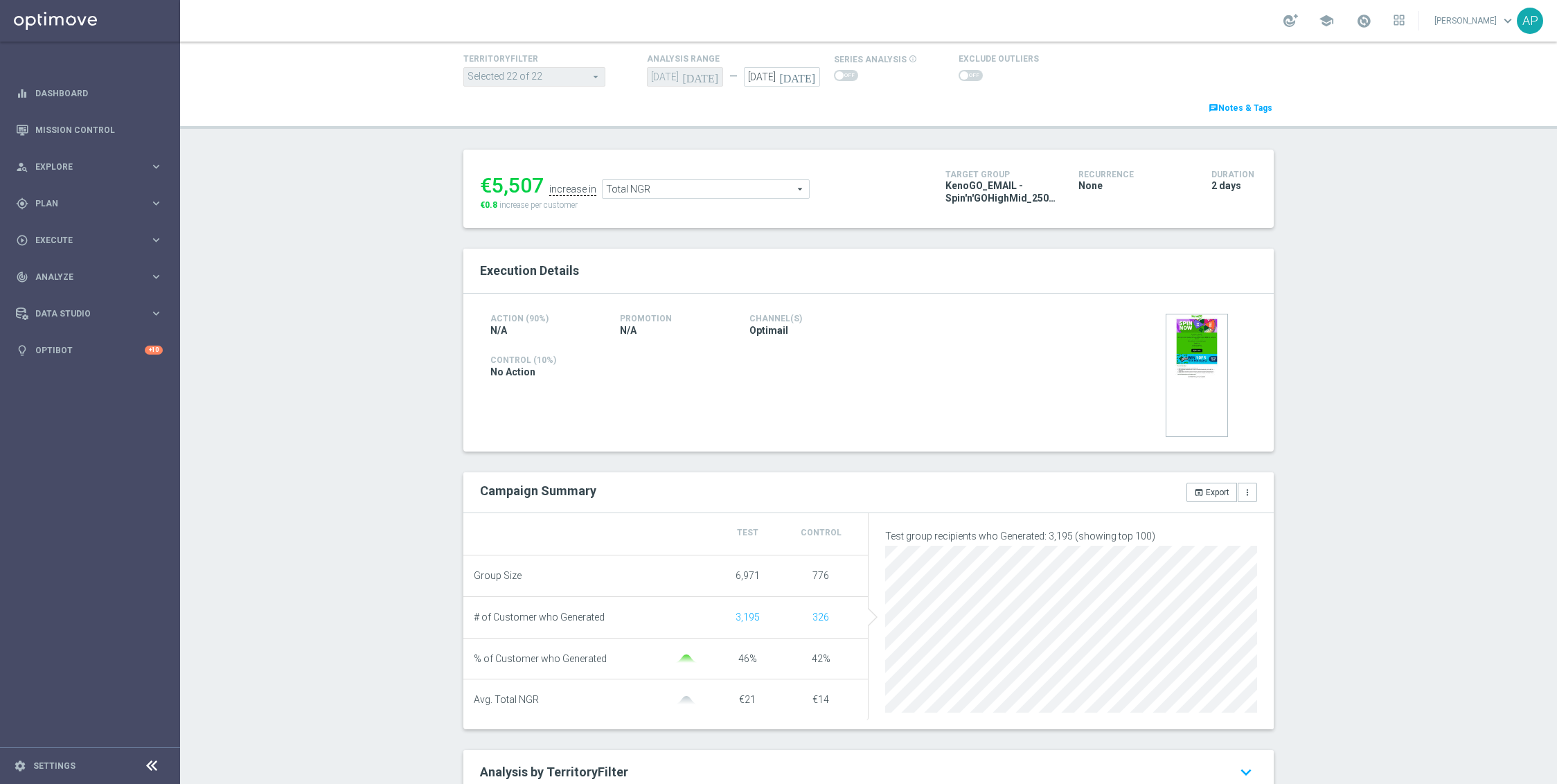
click at [960, 73] on span at bounding box center [964, 75] width 8 height 8
click at [960, 74] on span at bounding box center [964, 75] width 8 height 8
click at [655, 188] on span "Total NGR" at bounding box center [706, 189] width 206 height 18
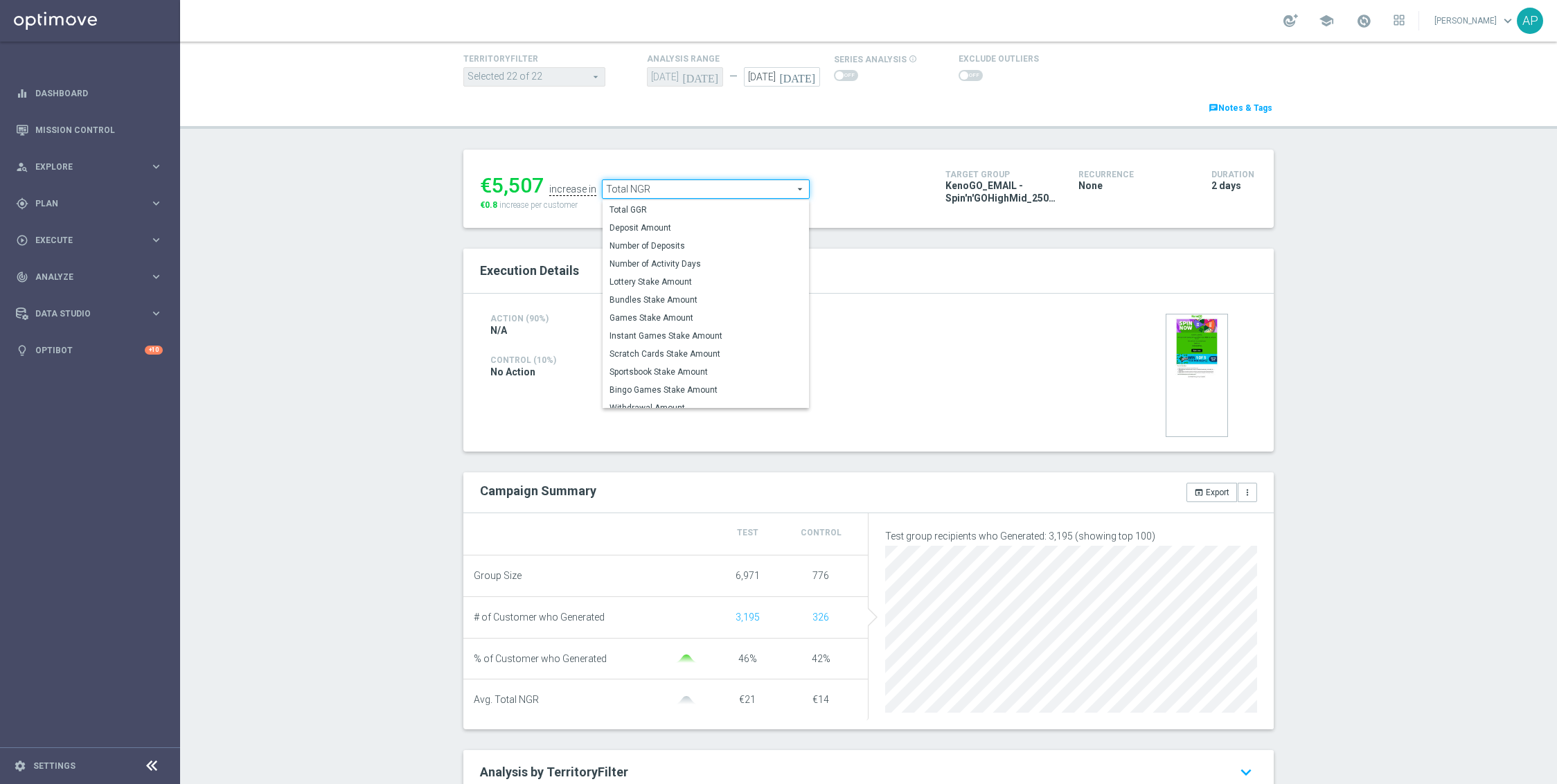
scroll to position [26, 0]
click at [867, 310] on div "Action (90%) N/A Promotion N/A Channel(s) Optimail" at bounding box center [739, 324] width 518 height 28
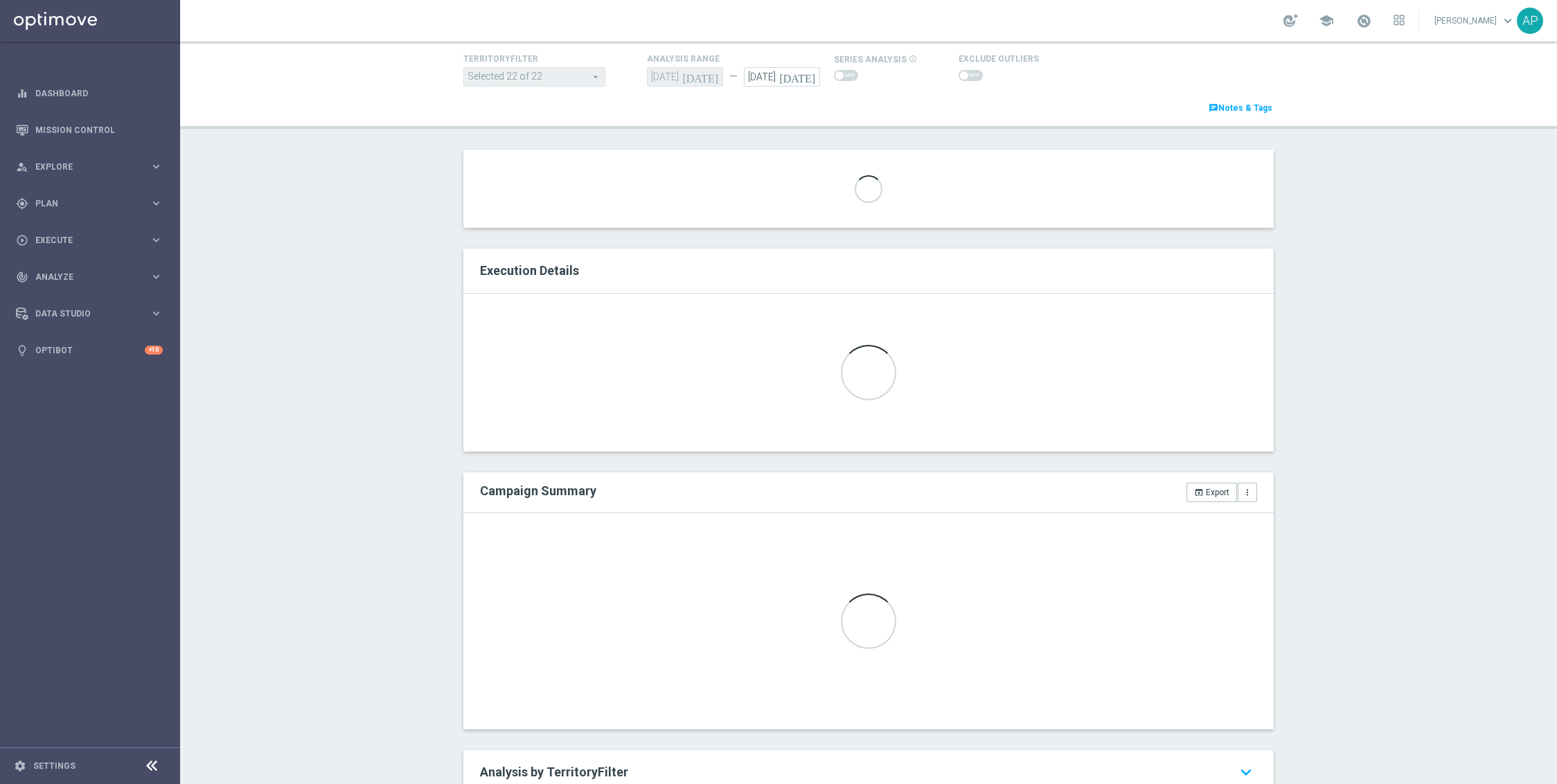
click at [1299, 223] on div "Test/Control Campaign Analysis This page presents all relevant information abou…" at bounding box center [869, 412] width 1378 height 743
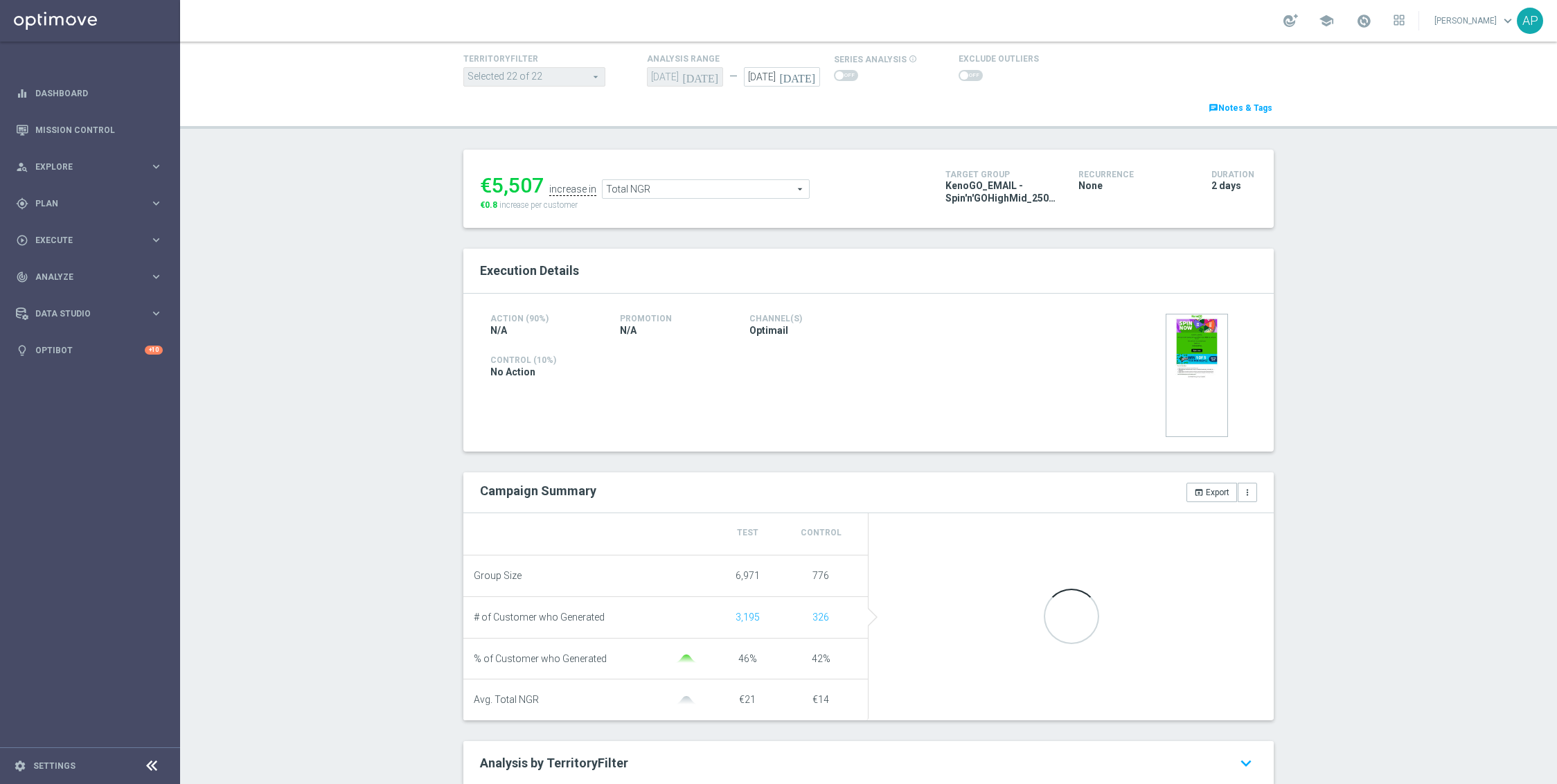
scroll to position [424, 0]
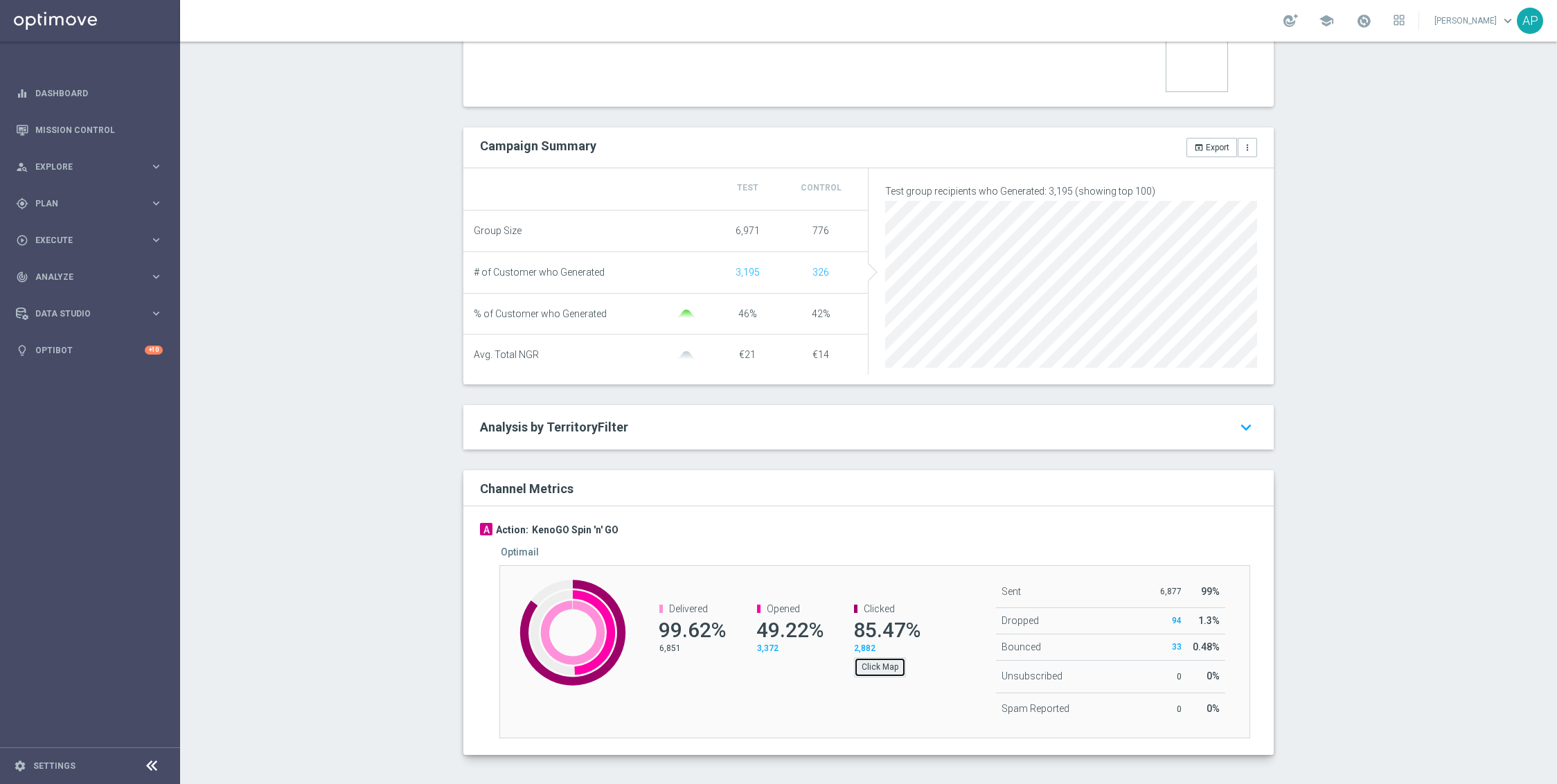
click at [870, 677] on button "Click Map" at bounding box center [880, 667] width 52 height 19
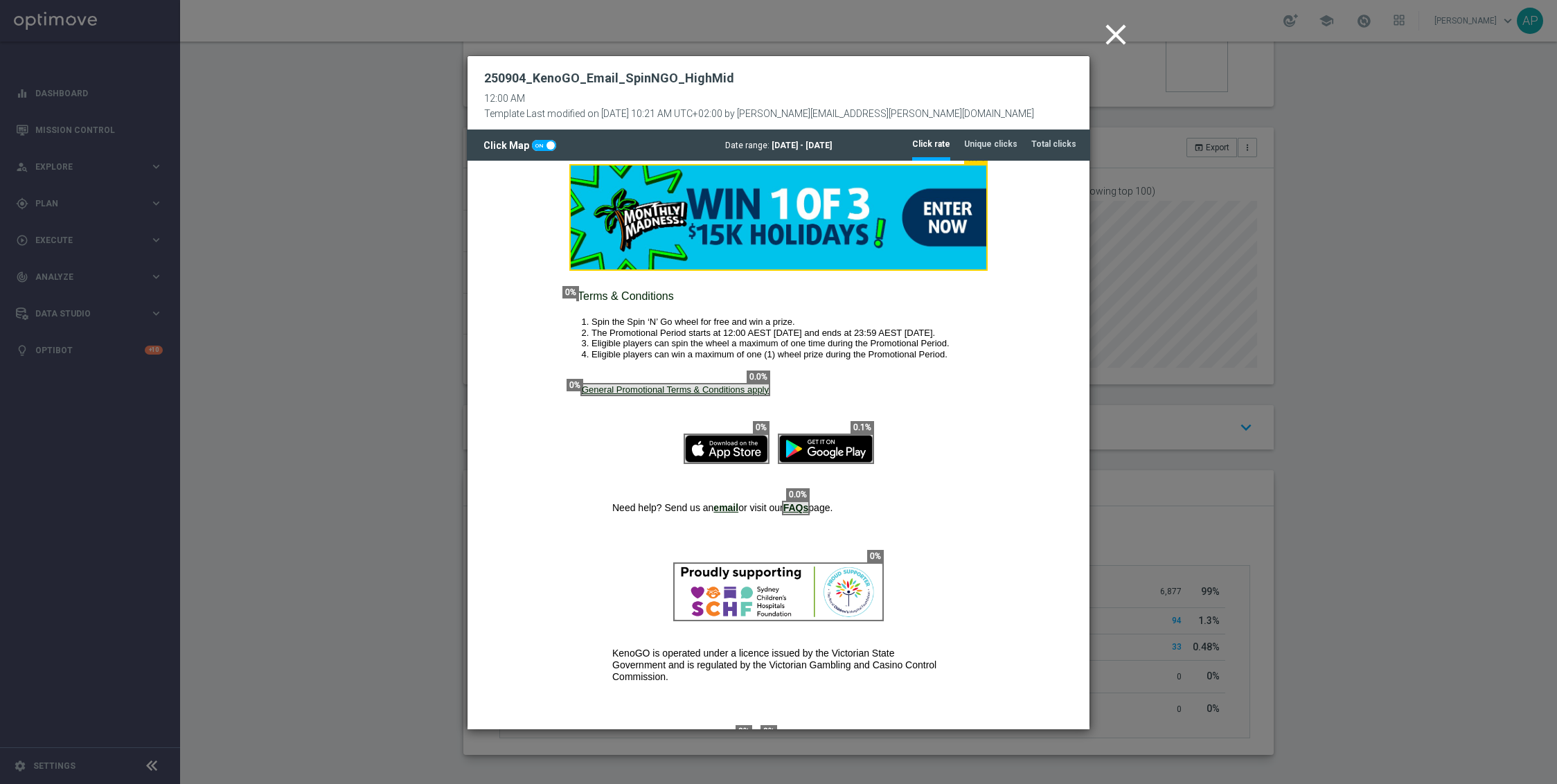
scroll to position [0, 0]
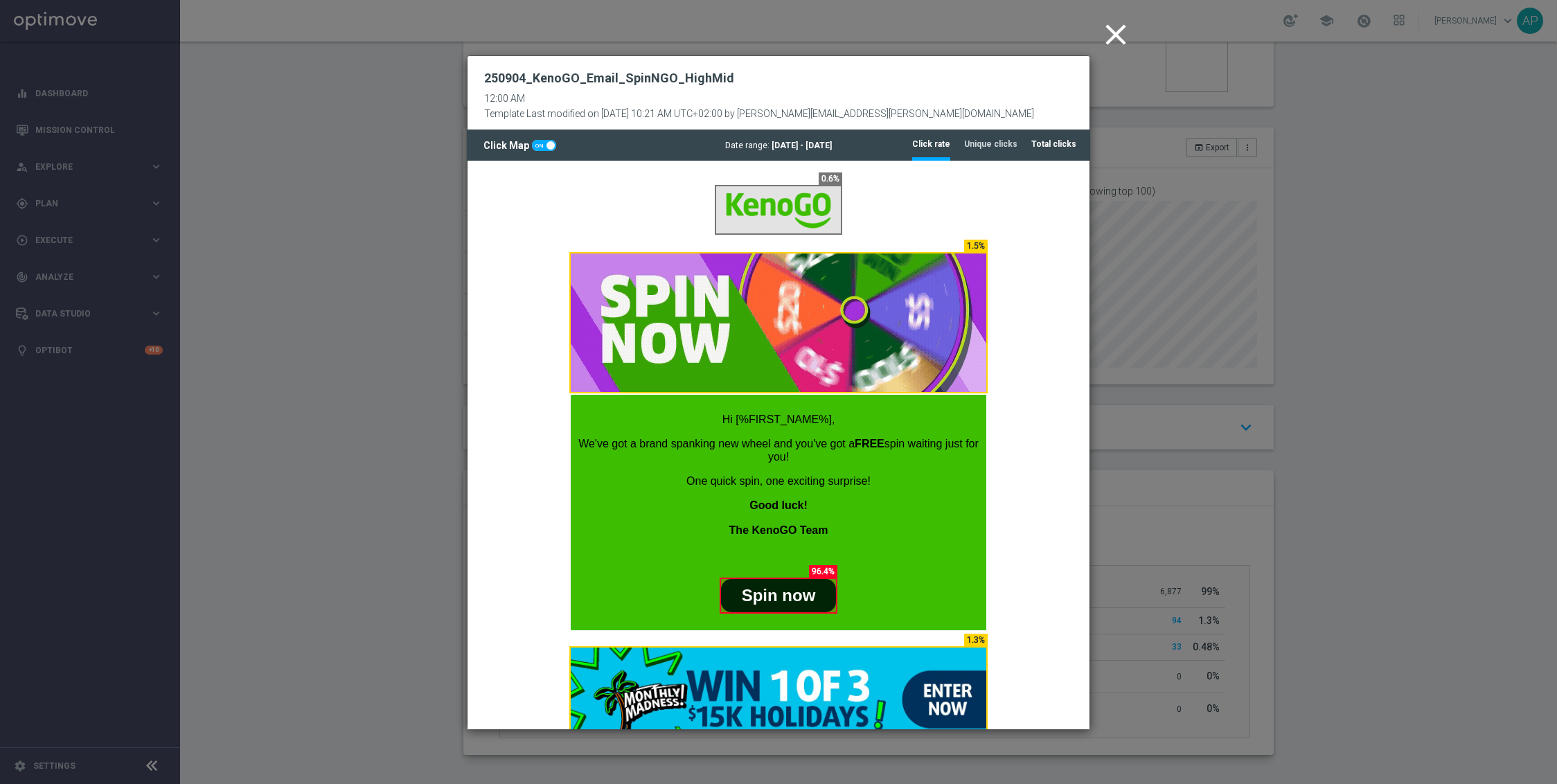
click at [1044, 150] on tab-header "Total clicks" at bounding box center [1054, 144] width 45 height 12
click at [1099, 32] on icon "close" at bounding box center [1116, 34] width 35 height 35
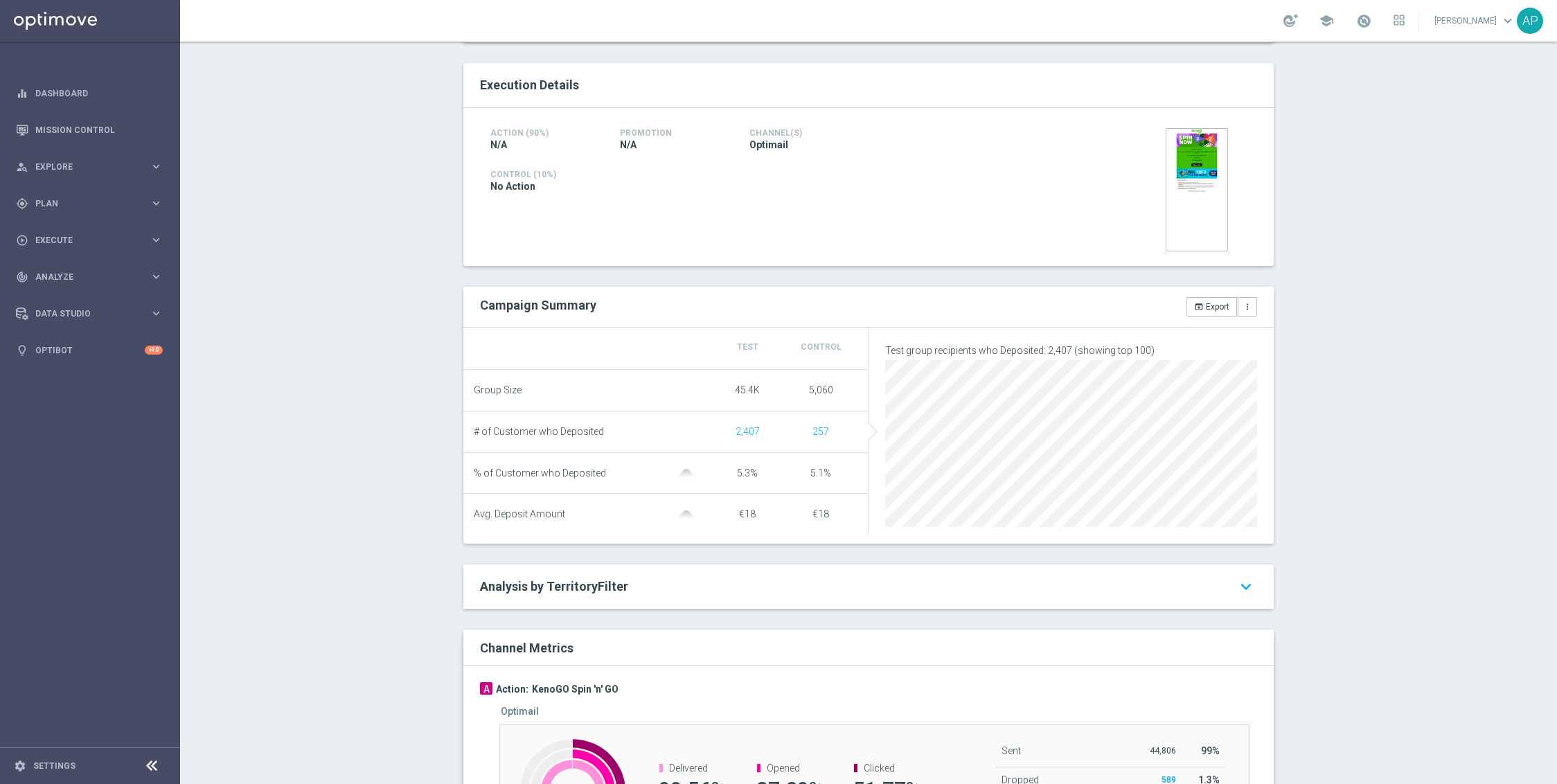
scroll to position [432, 0]
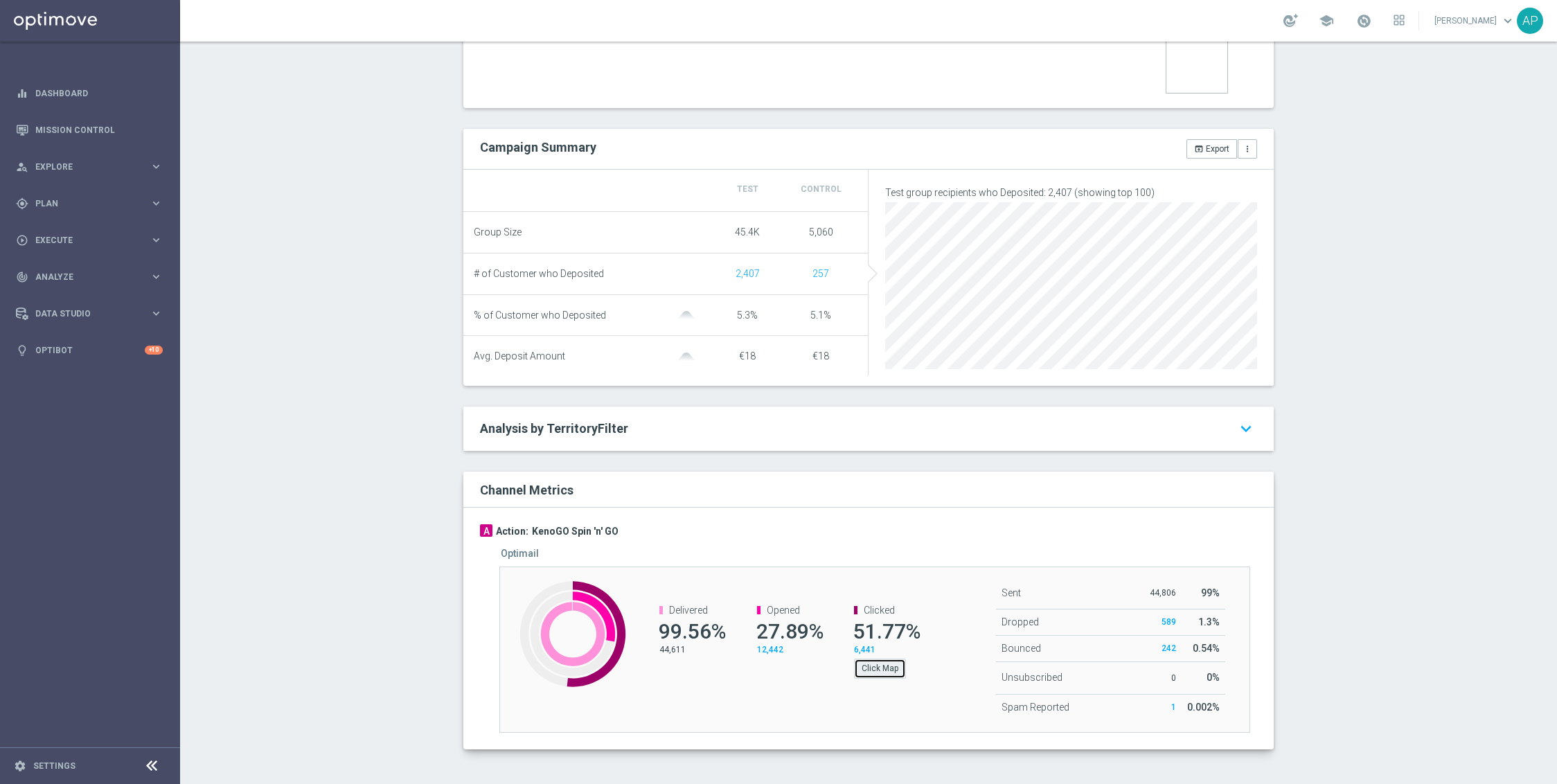
click at [863, 672] on button "Click Map" at bounding box center [880, 668] width 52 height 19
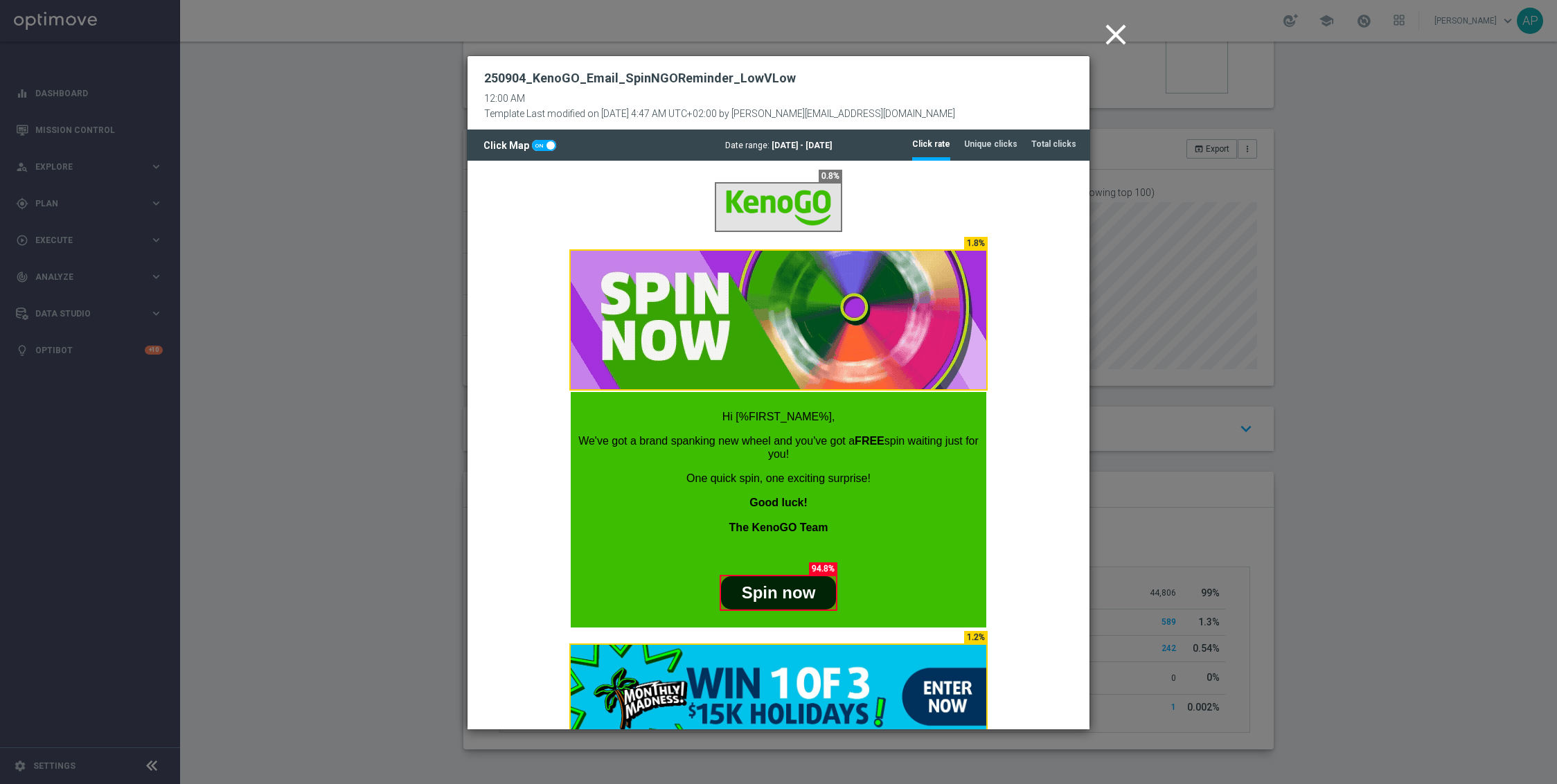
scroll to position [3, 0]
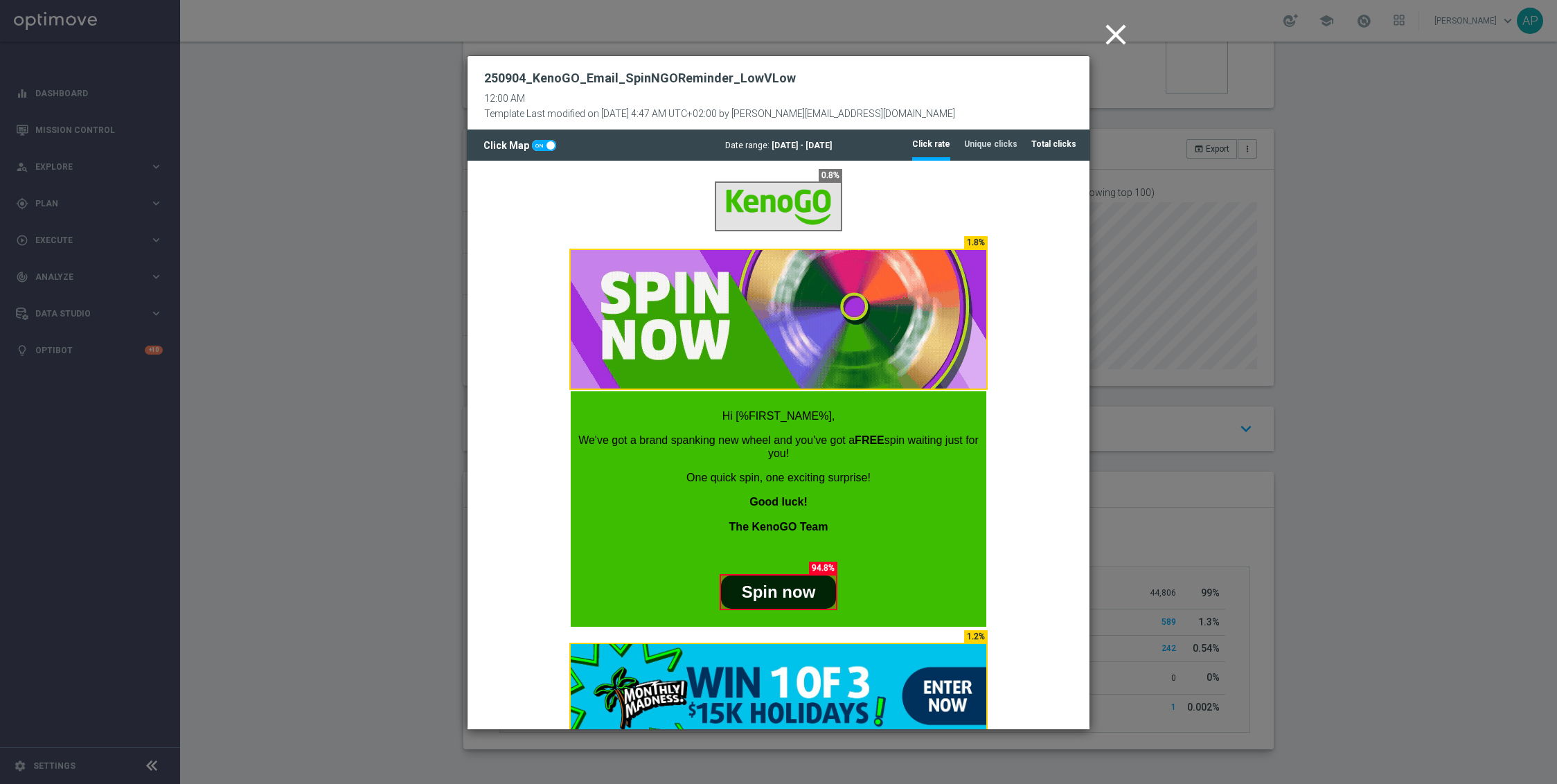
click at [1040, 146] on tab-header "Total clicks" at bounding box center [1054, 144] width 45 height 12
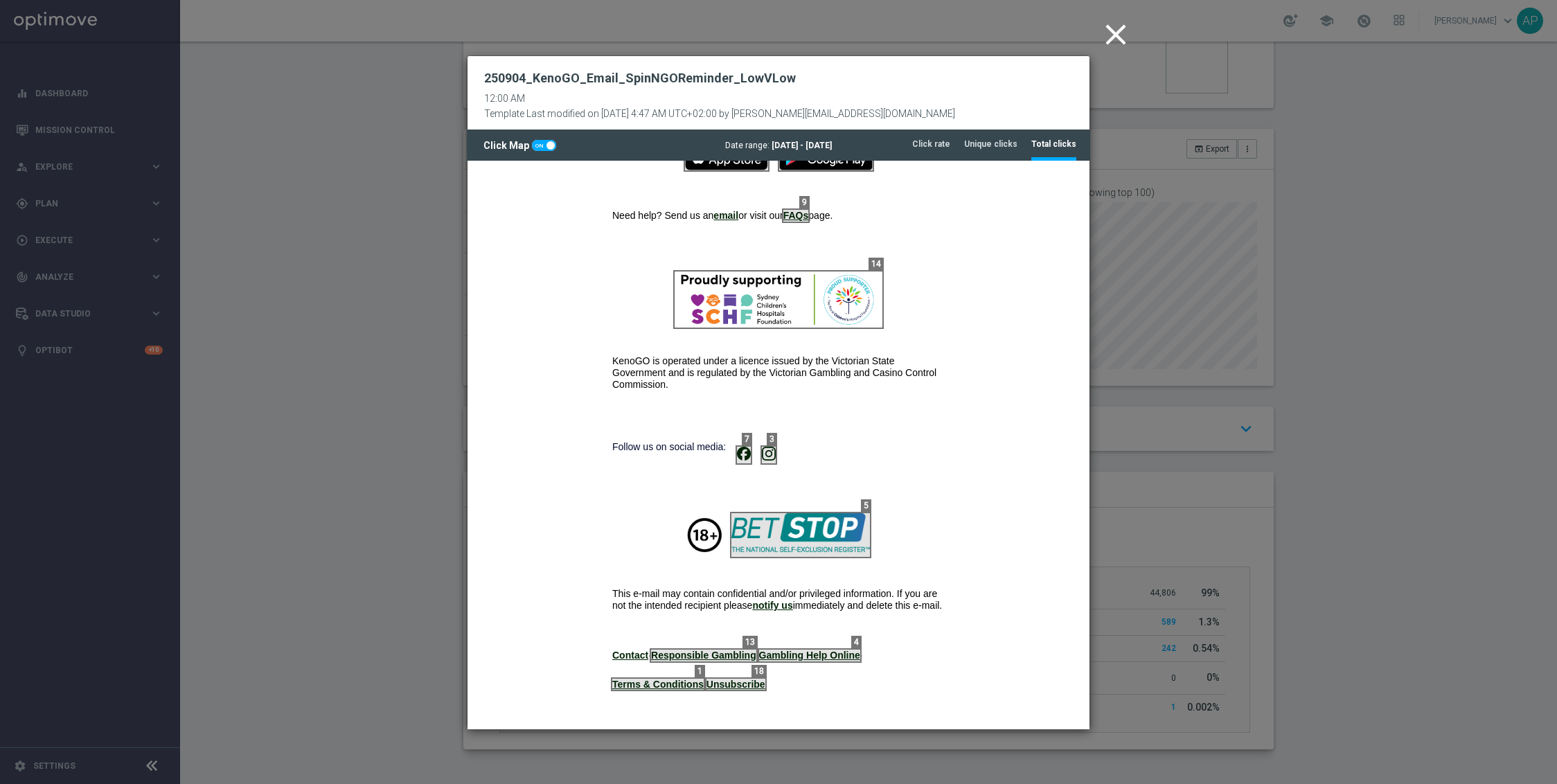
scroll to position [799, 0]
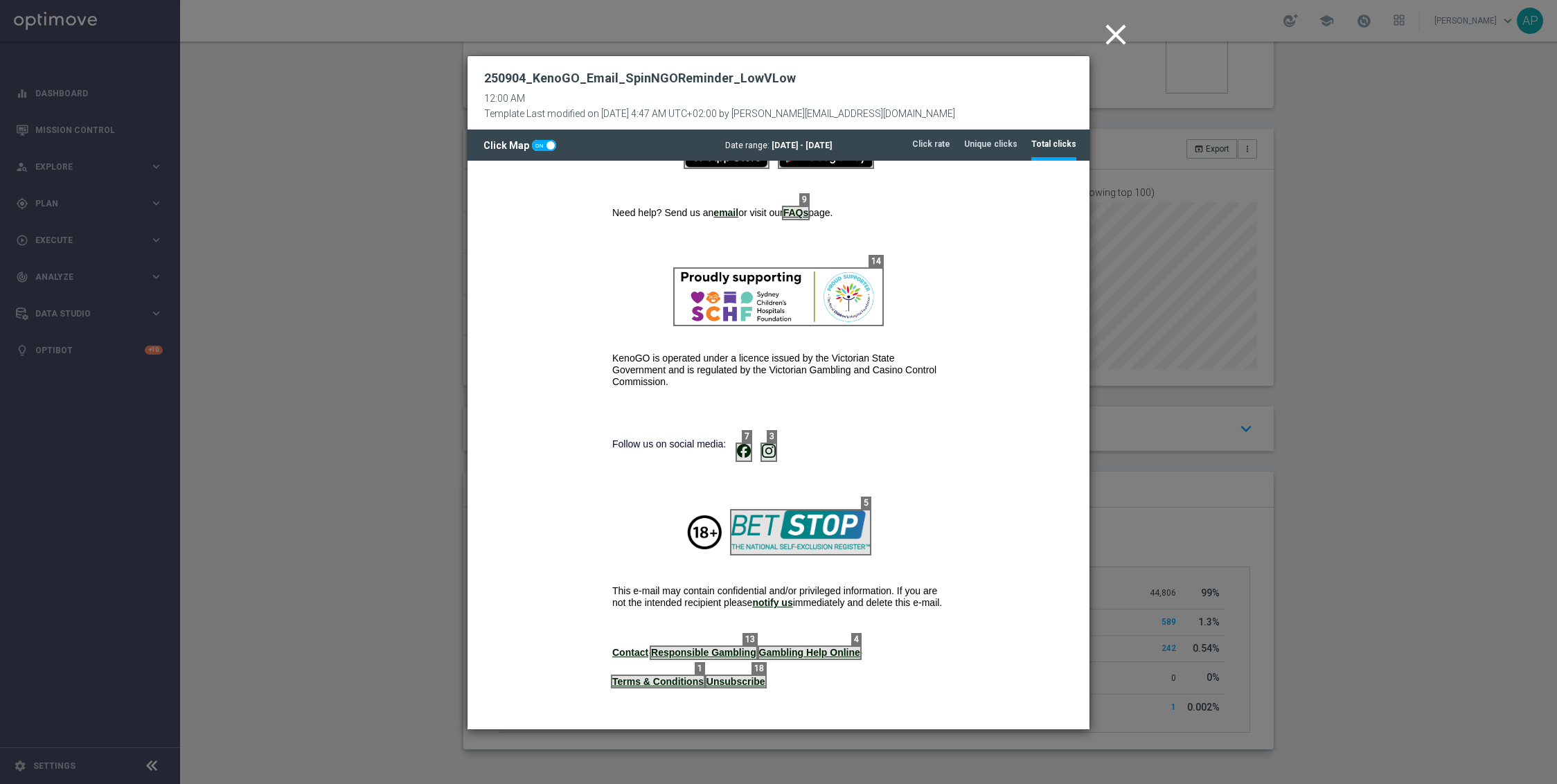
click at [1108, 30] on icon "close" at bounding box center [1116, 34] width 35 height 35
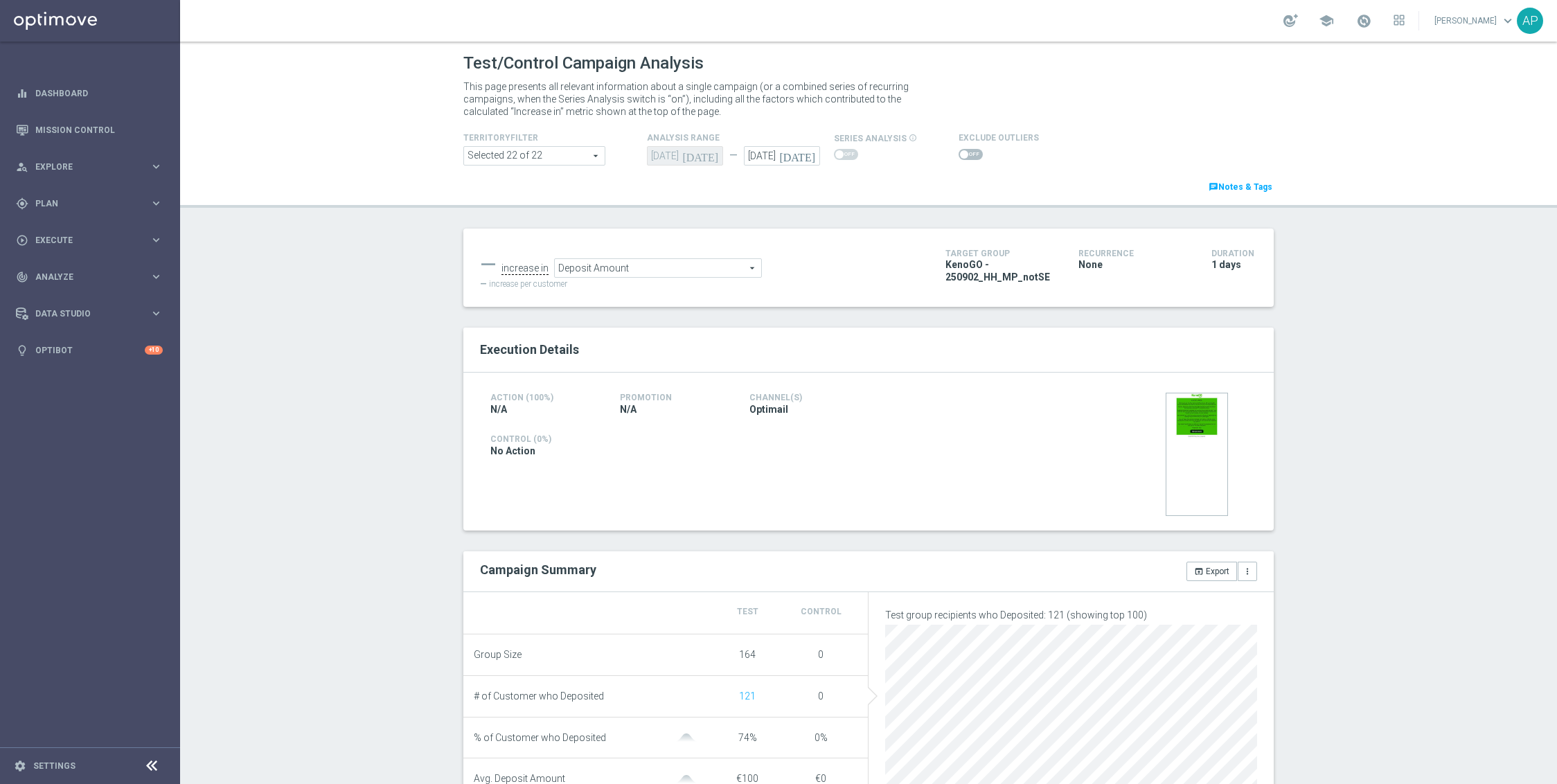
scroll to position [438, 0]
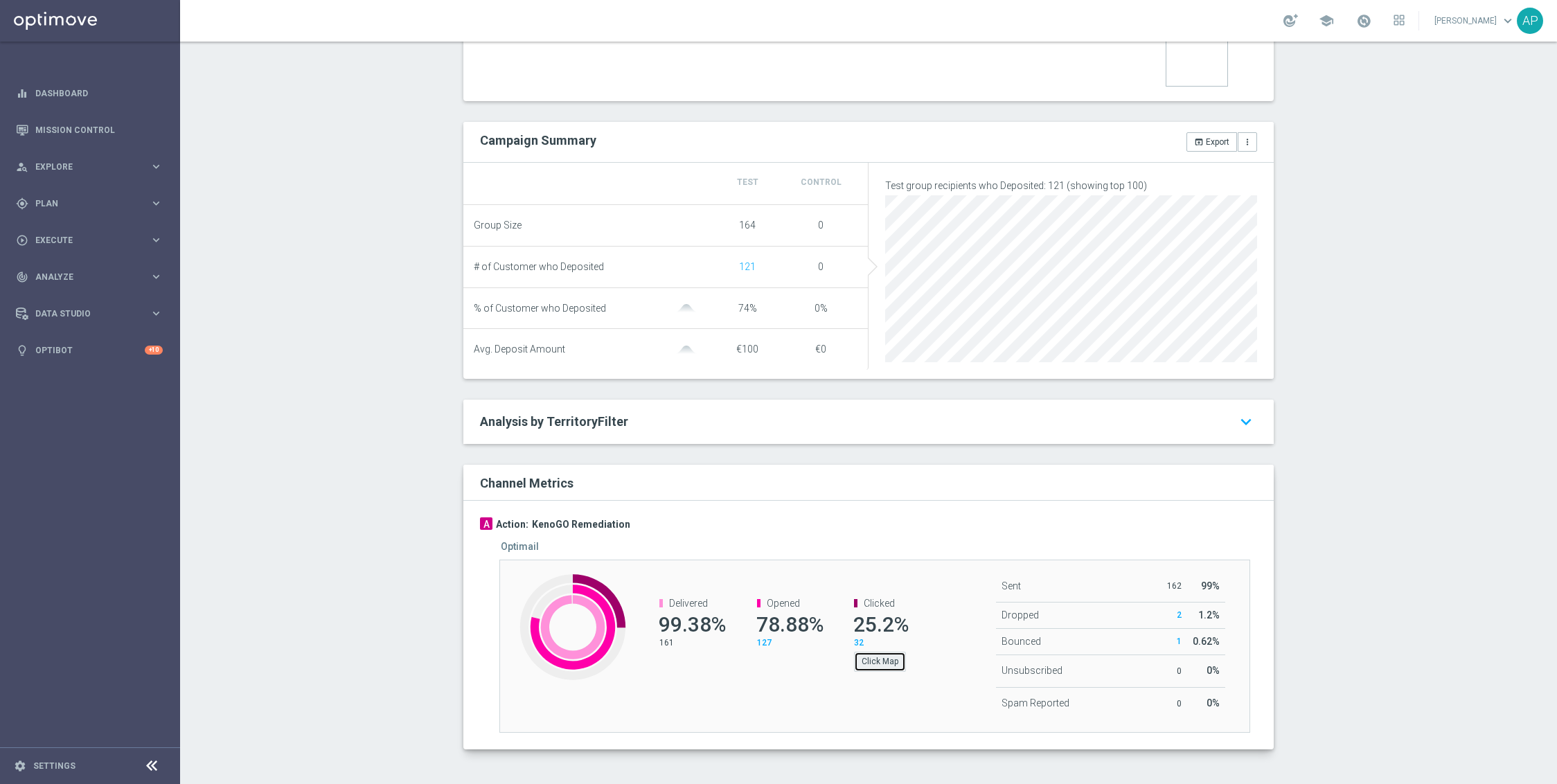
click at [867, 659] on button "Click Map" at bounding box center [880, 661] width 52 height 19
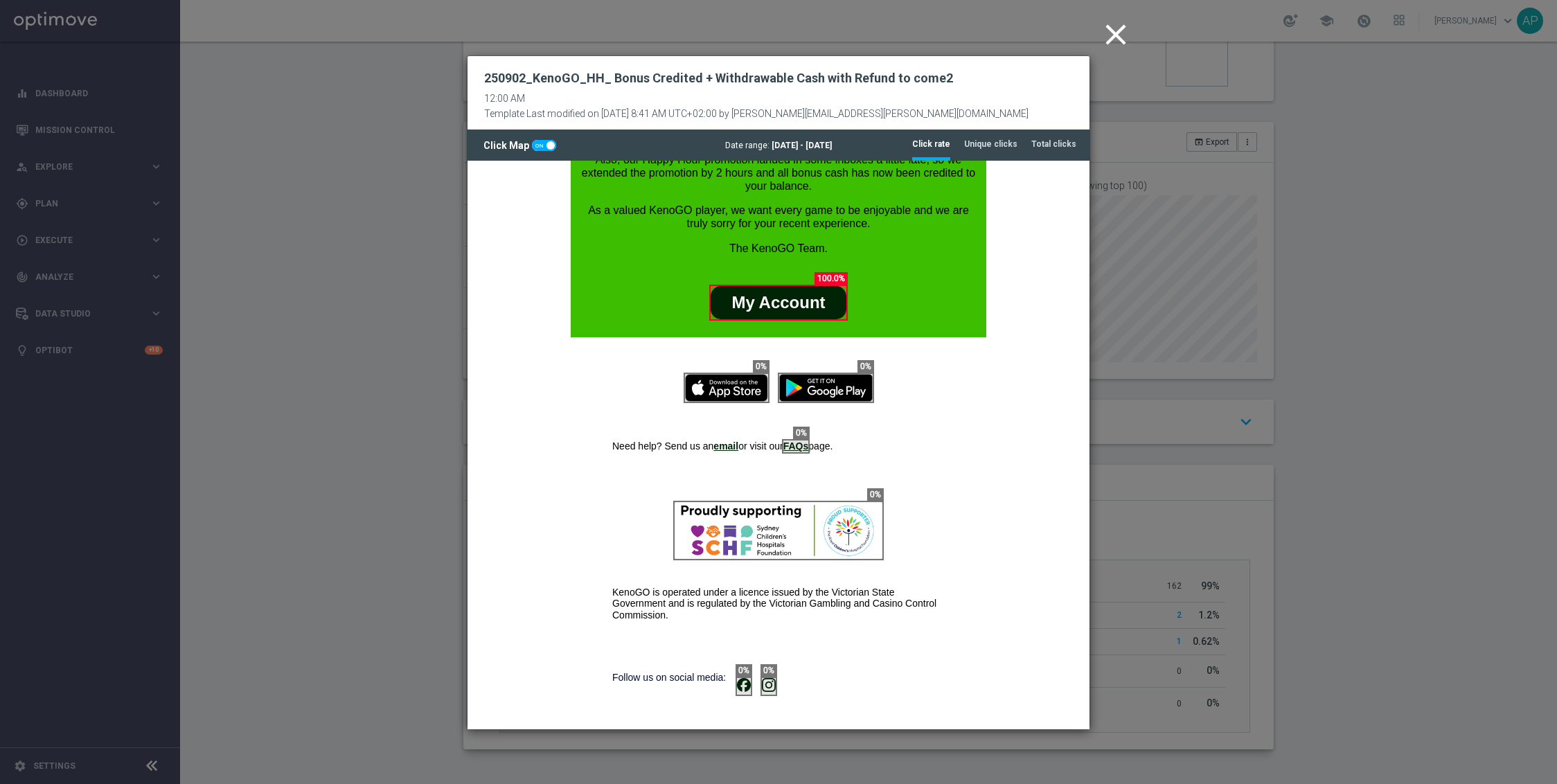
scroll to position [537, 0]
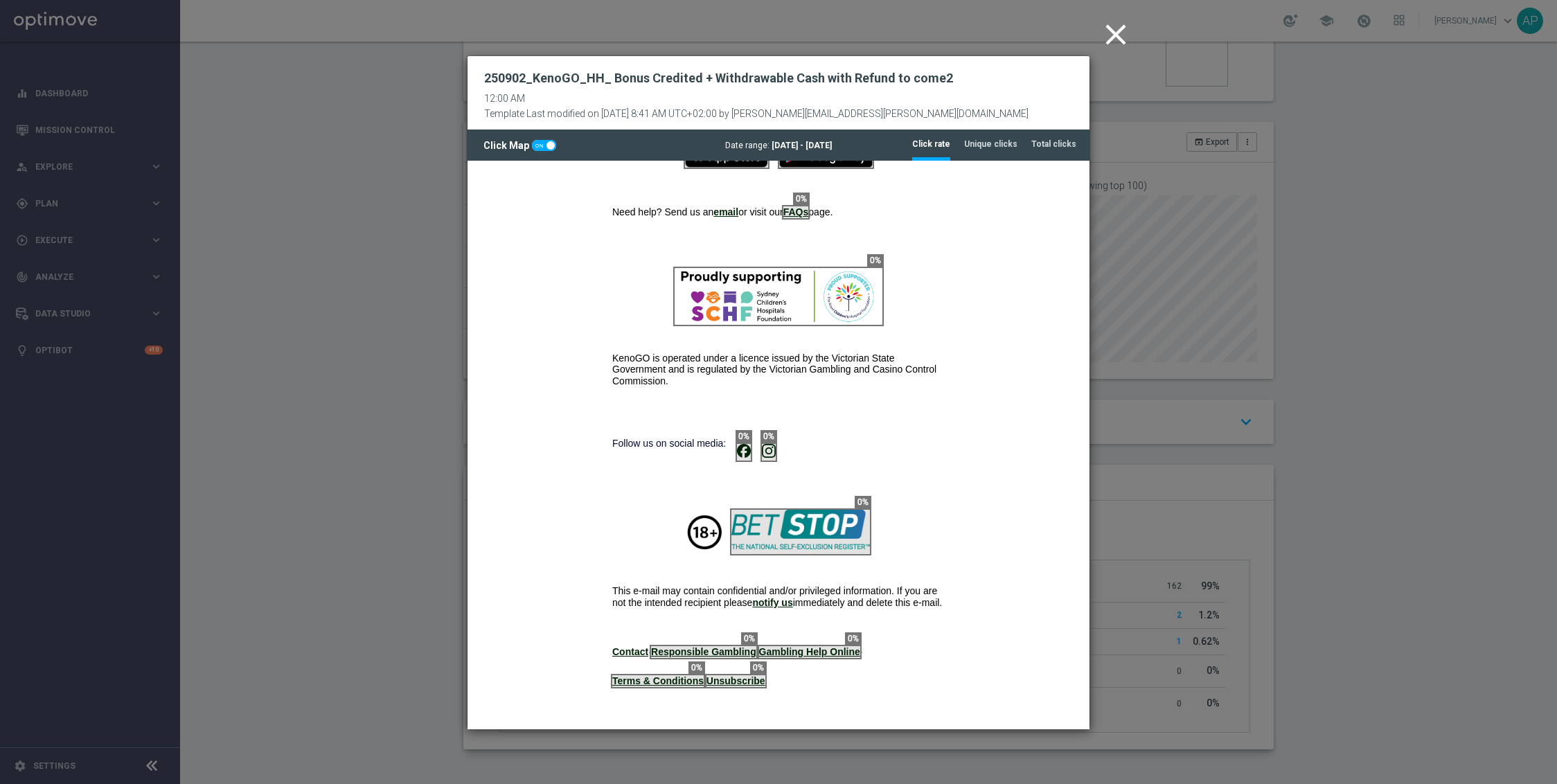
click at [1116, 27] on icon "close" at bounding box center [1116, 34] width 35 height 35
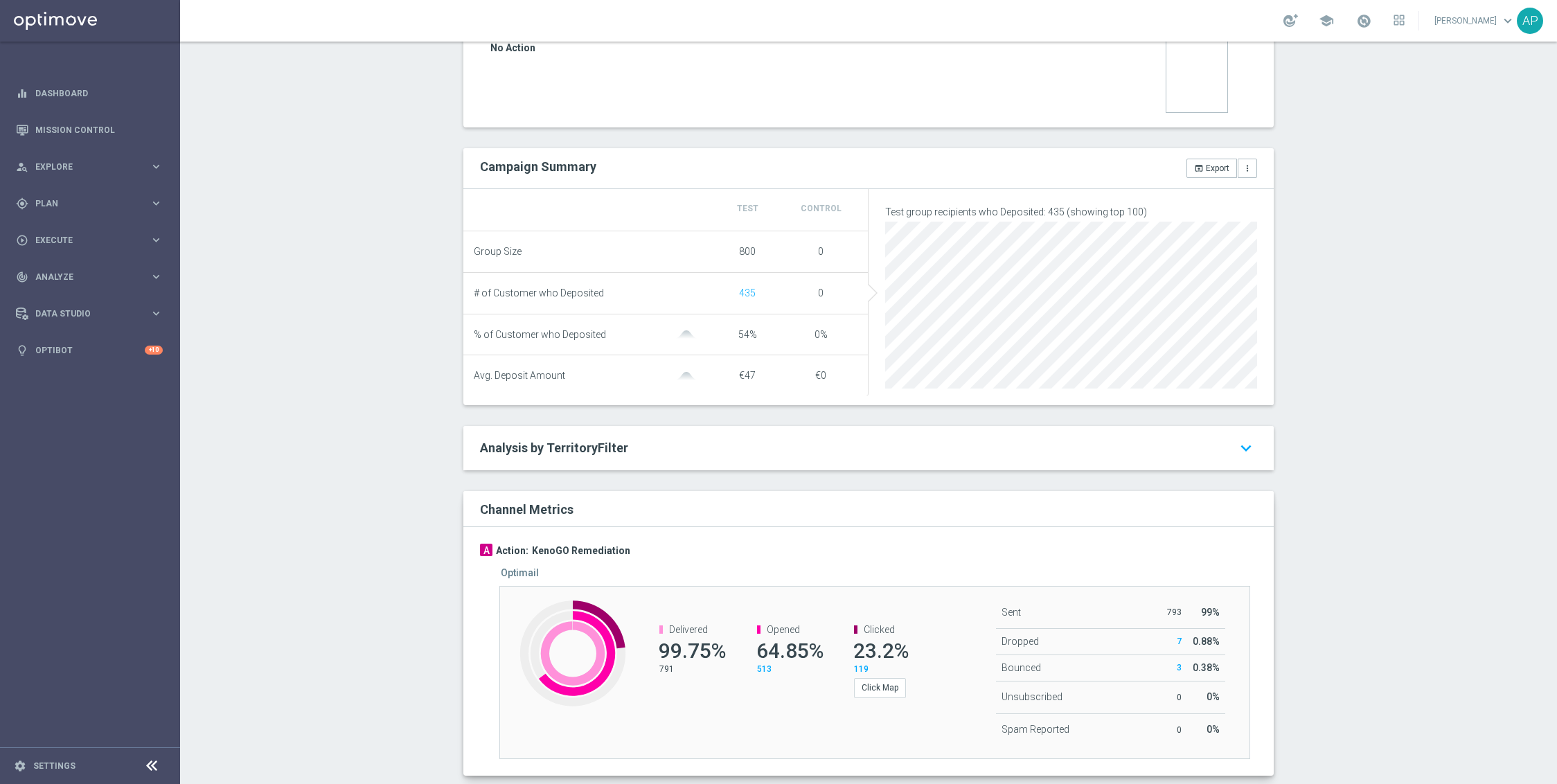
scroll to position [438, 0]
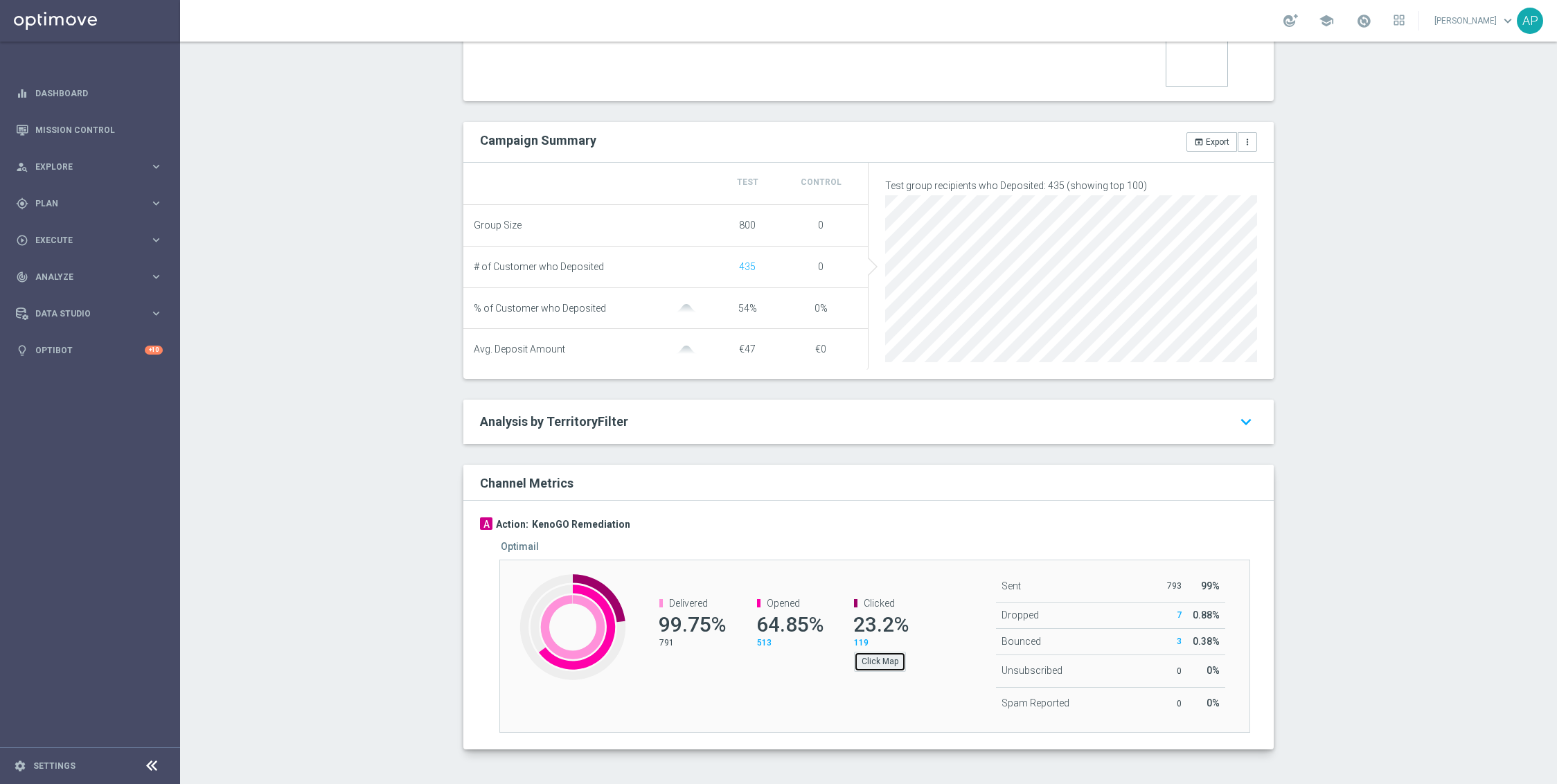
click at [857, 659] on button "Click Map" at bounding box center [880, 661] width 52 height 19
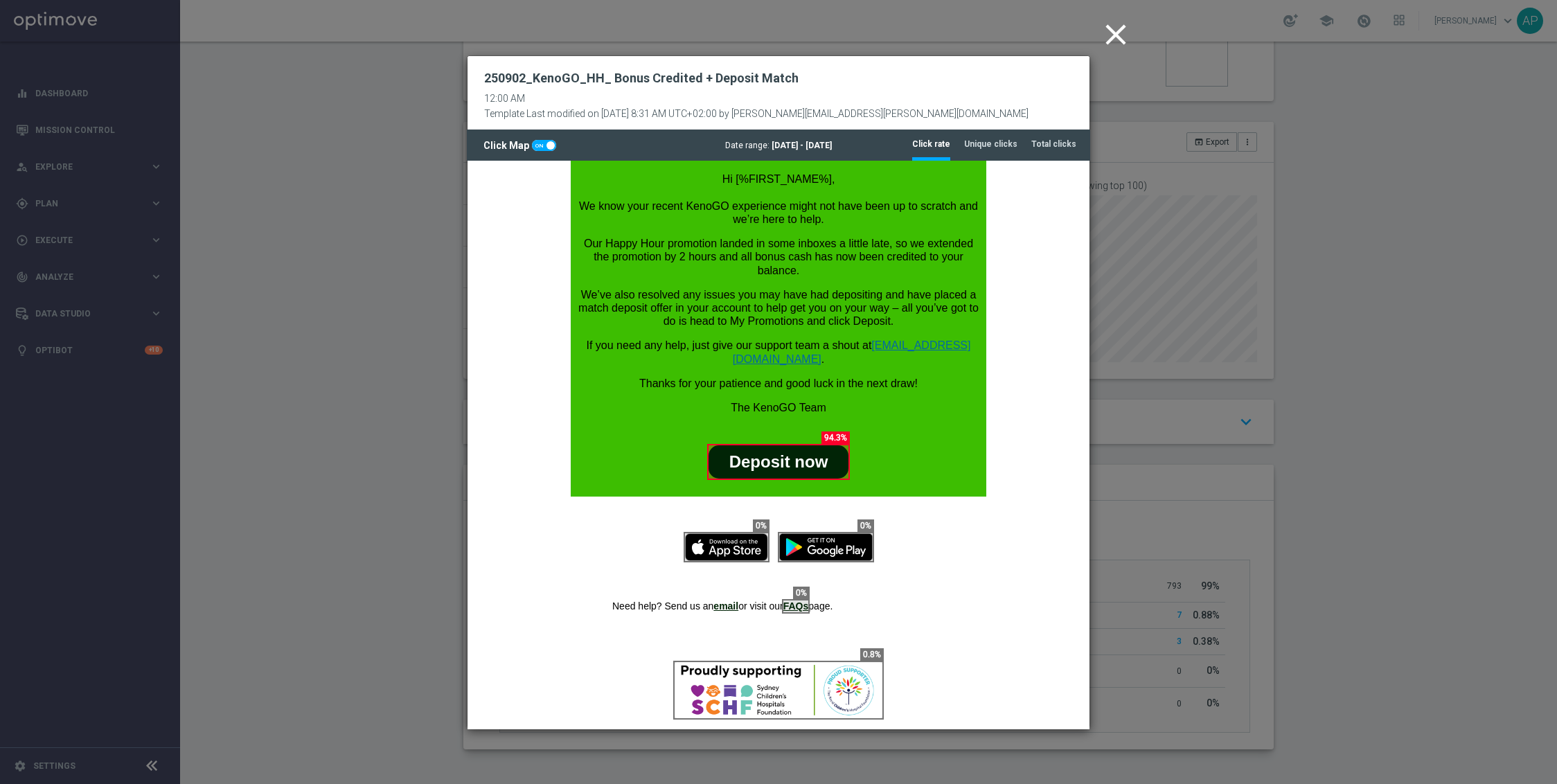
scroll to position [487, 0]
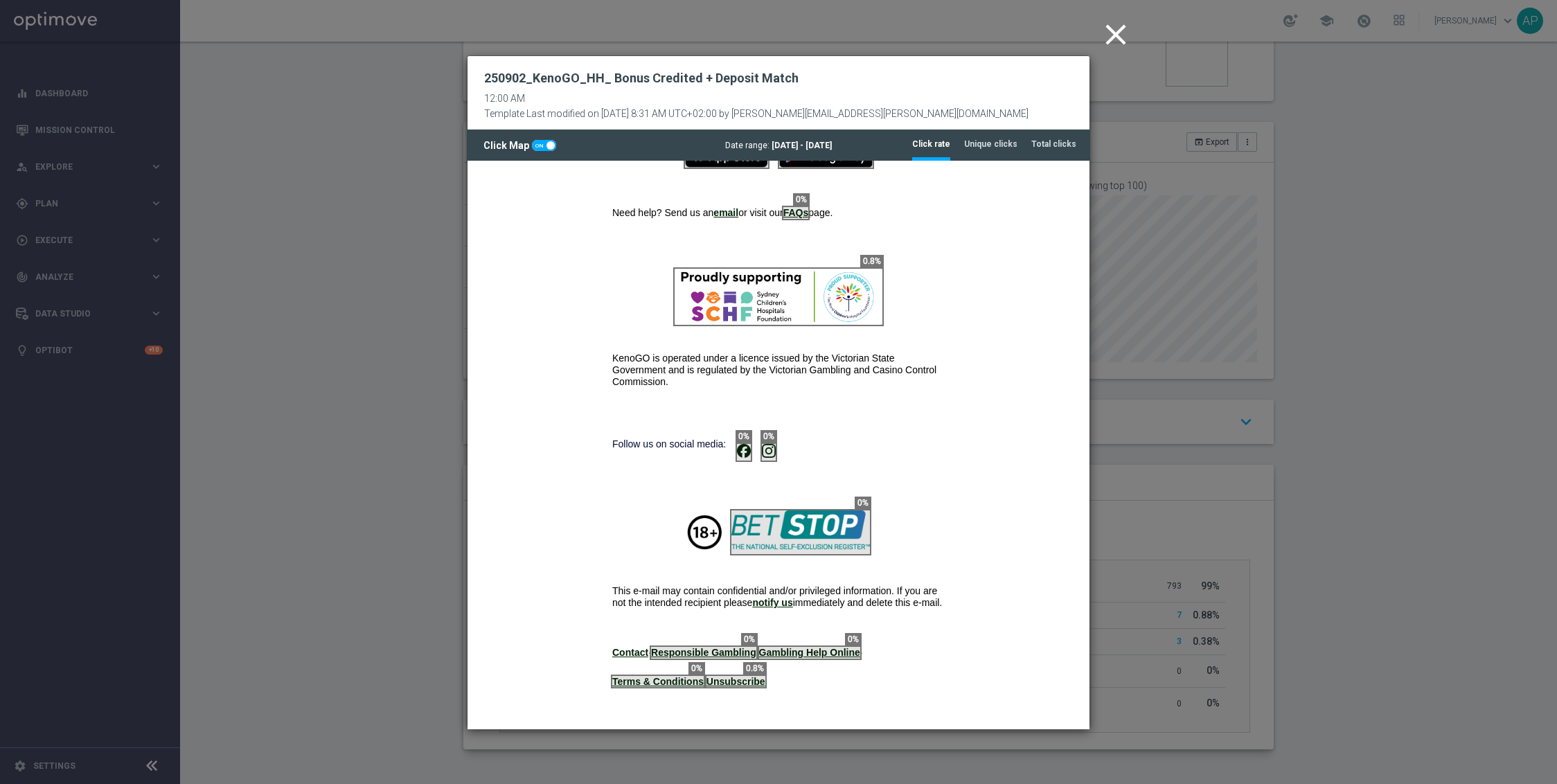
click at [1110, 26] on icon "close" at bounding box center [1116, 34] width 35 height 35
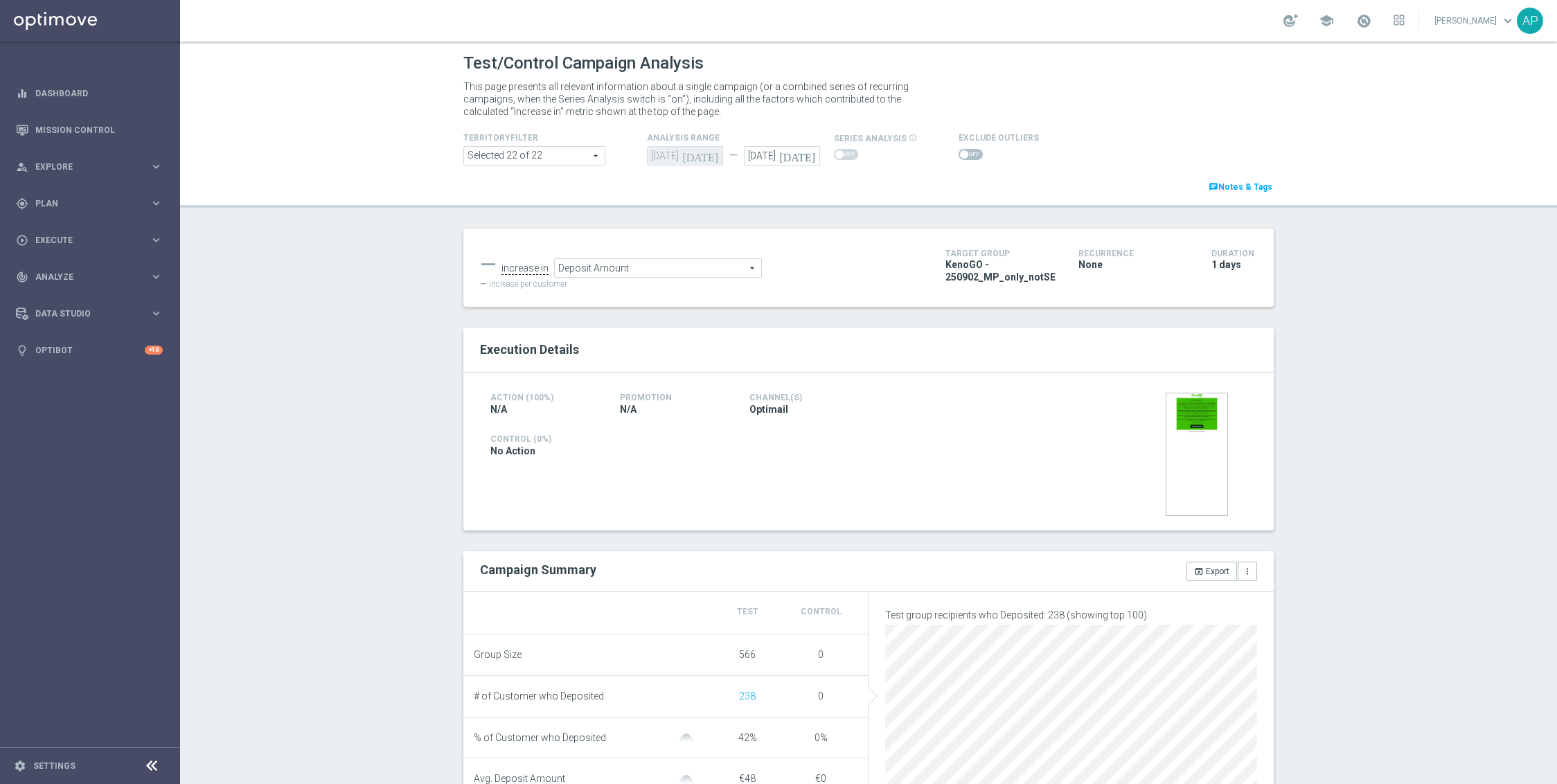
scroll to position [438, 0]
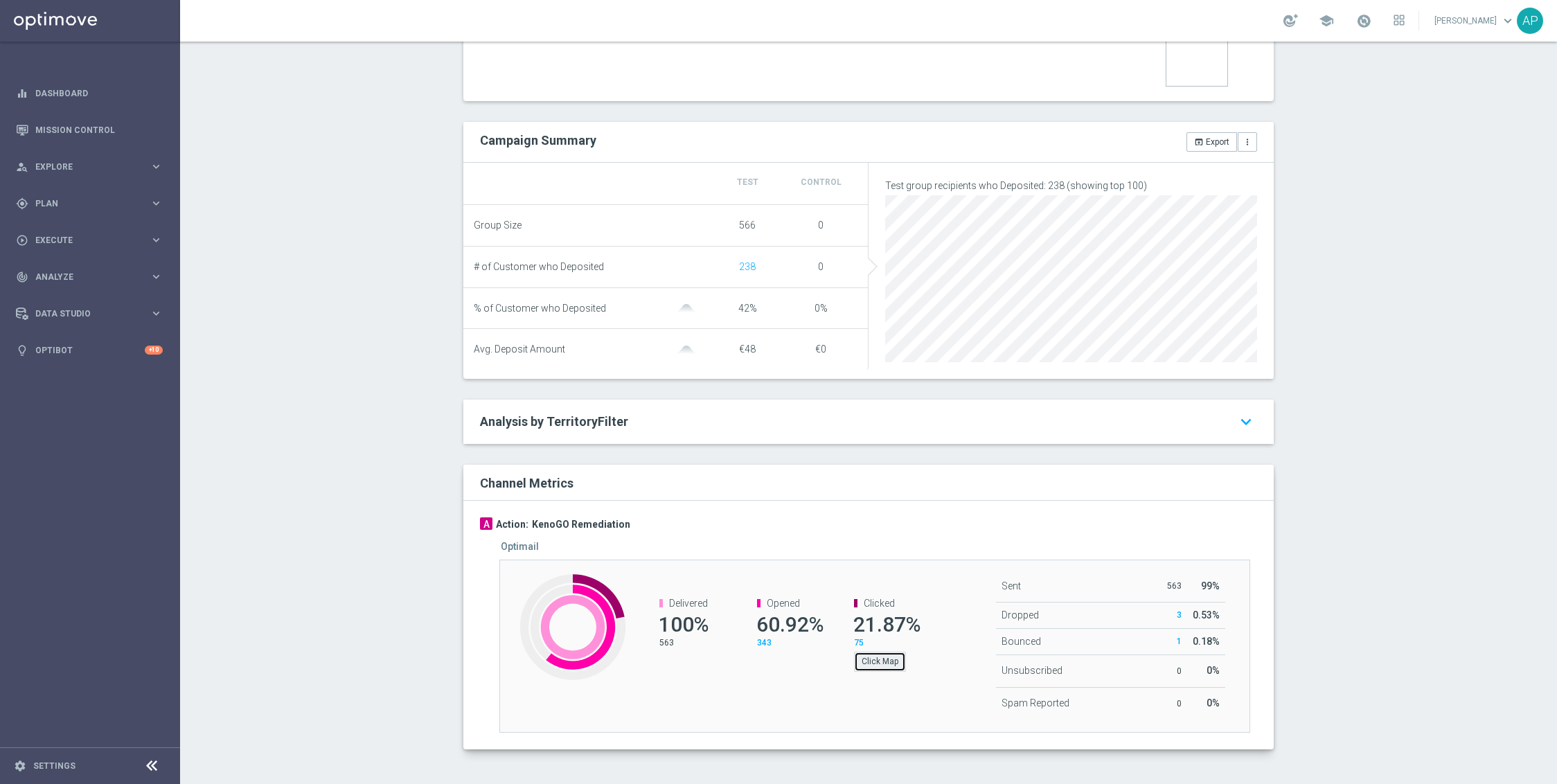
click at [879, 660] on button "Click Map" at bounding box center [880, 661] width 52 height 19
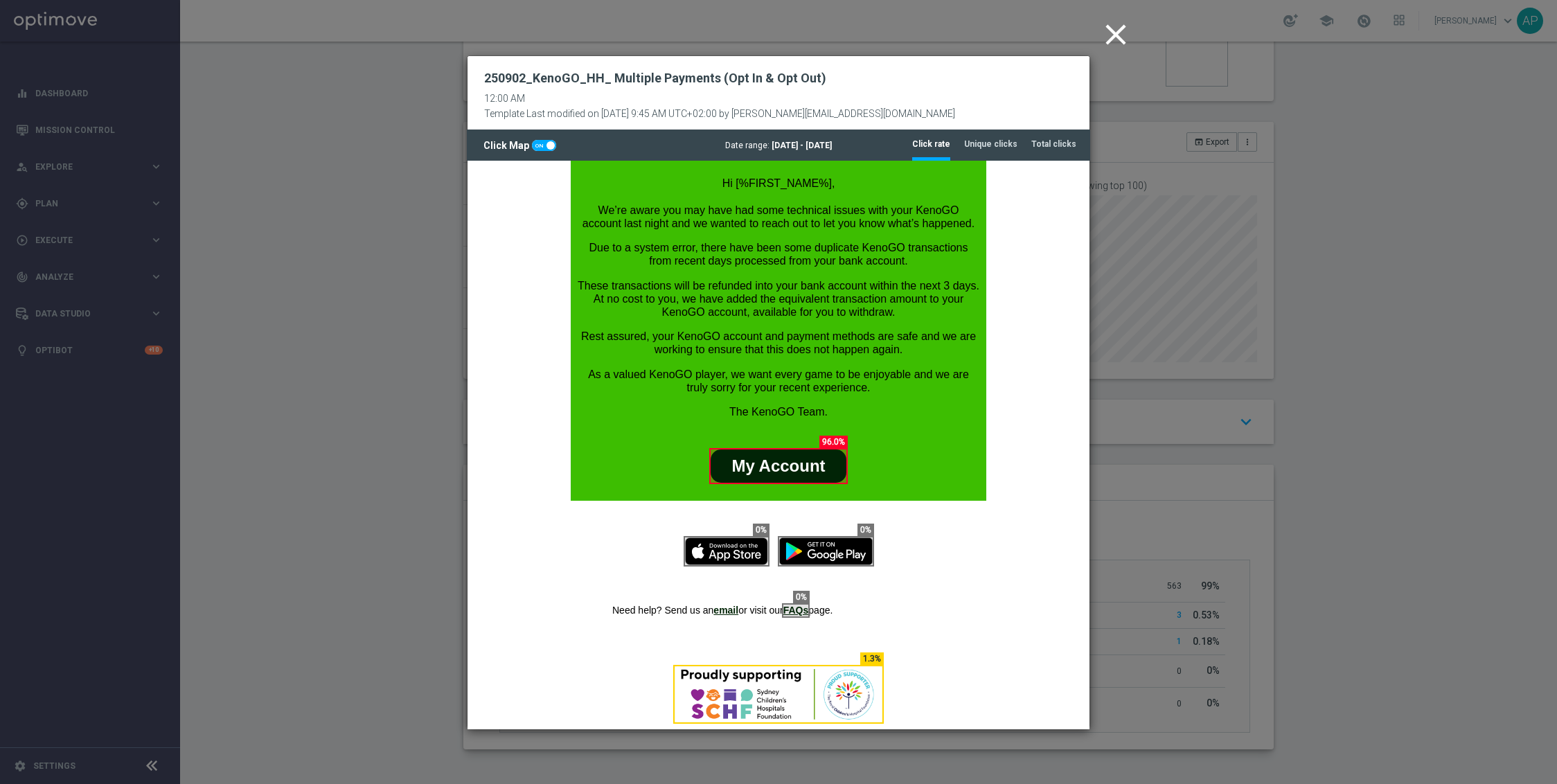
scroll to position [0, 0]
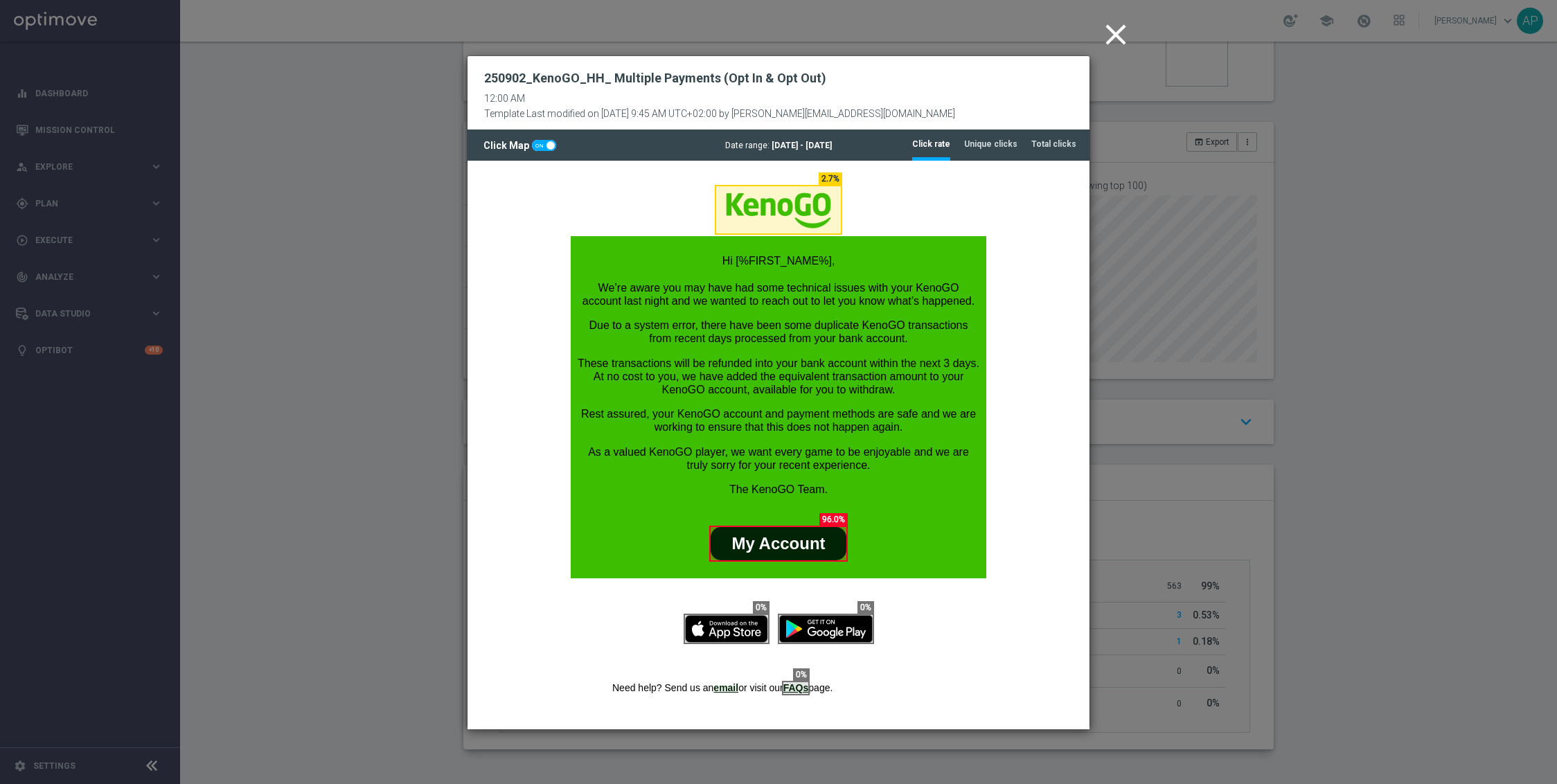
click at [1108, 36] on icon "close" at bounding box center [1116, 34] width 35 height 35
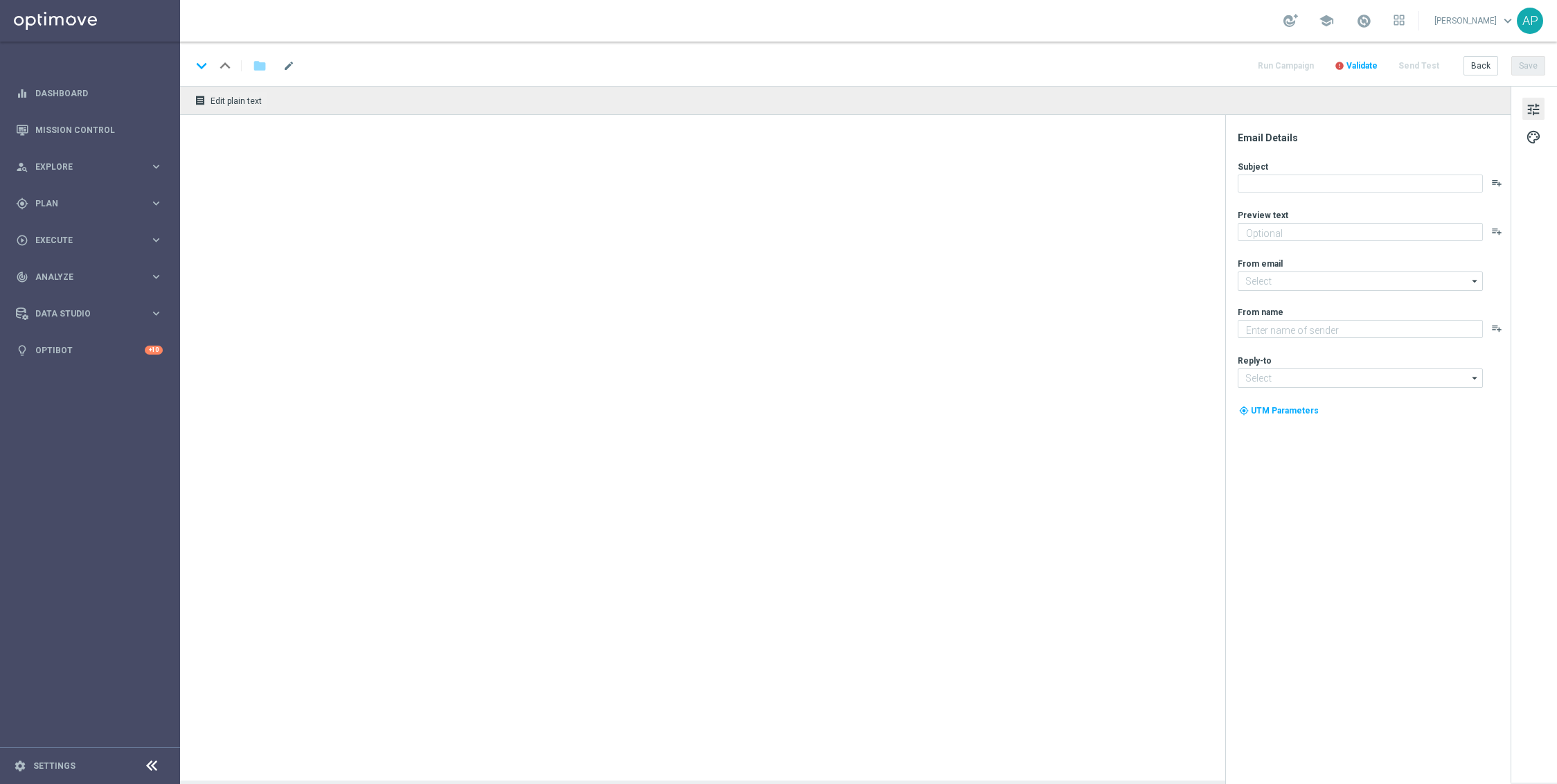
type textarea "Don't miss out - it’s on the house!"
type textarea "KenoGO"
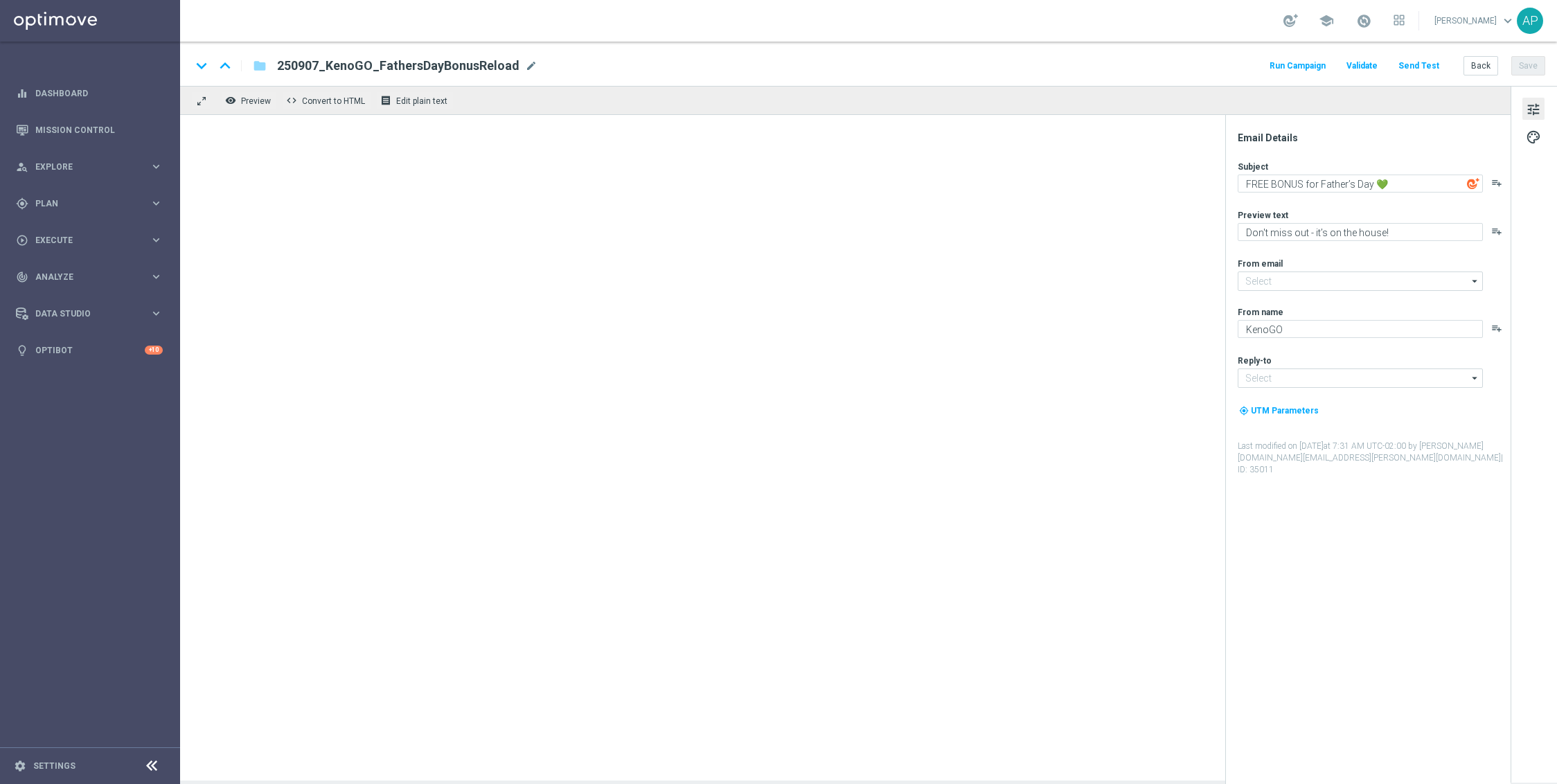
type input "[EMAIL_ADDRESS][DOMAIN_NAME]"
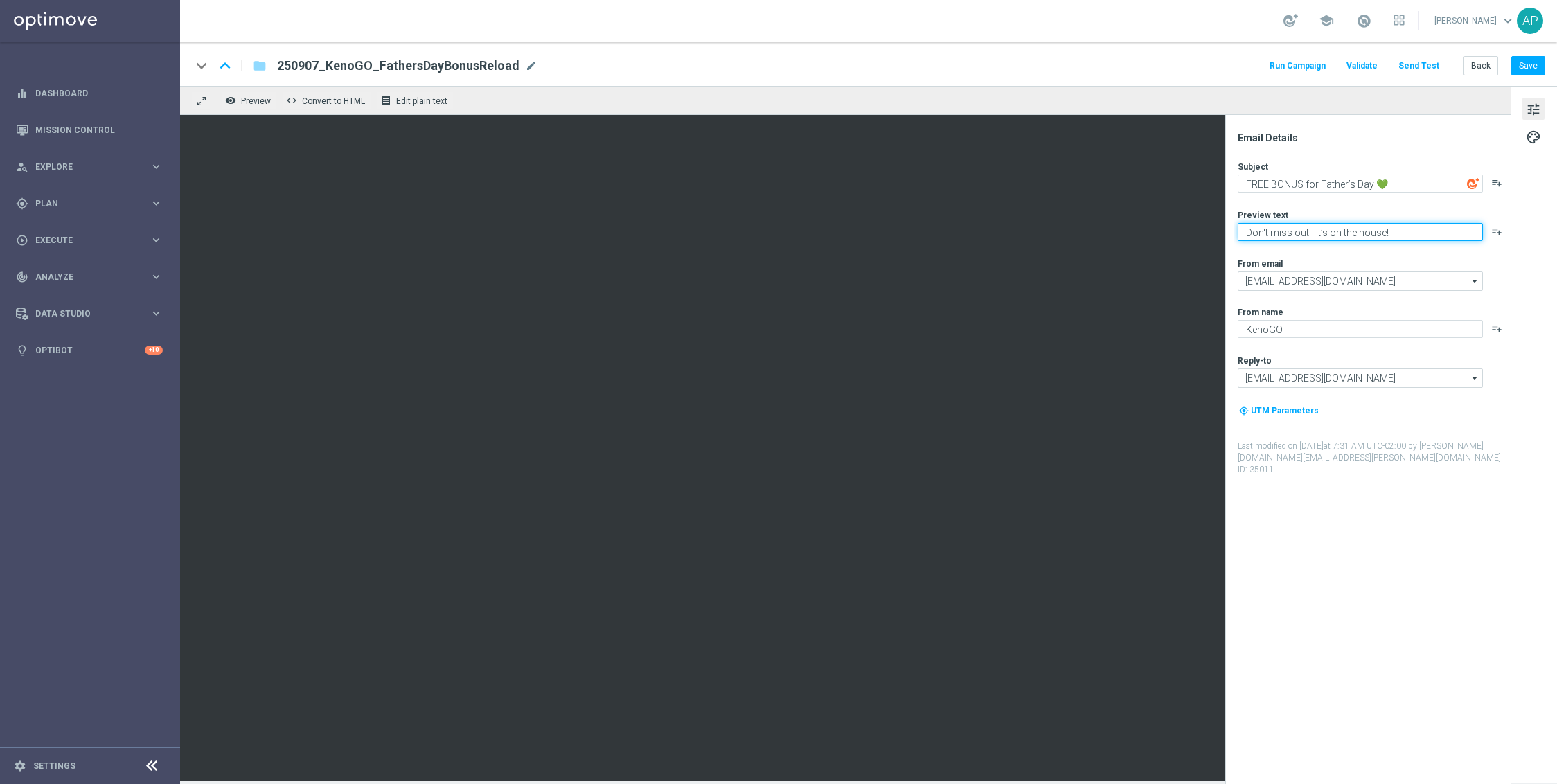
click at [1402, 233] on textarea "Don't miss out - it’s on the house!" at bounding box center [1360, 232] width 245 height 18
